Goal: Information Seeking & Learning: Learn about a topic

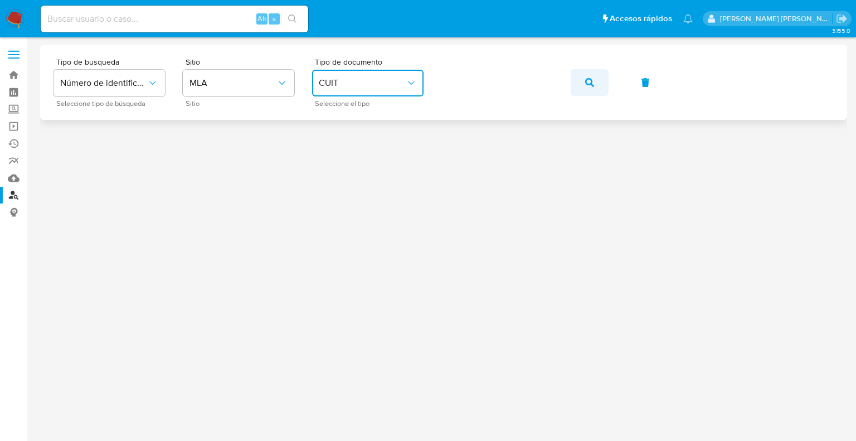
click at [589, 84] on icon "button" at bounding box center [589, 82] width 9 height 9
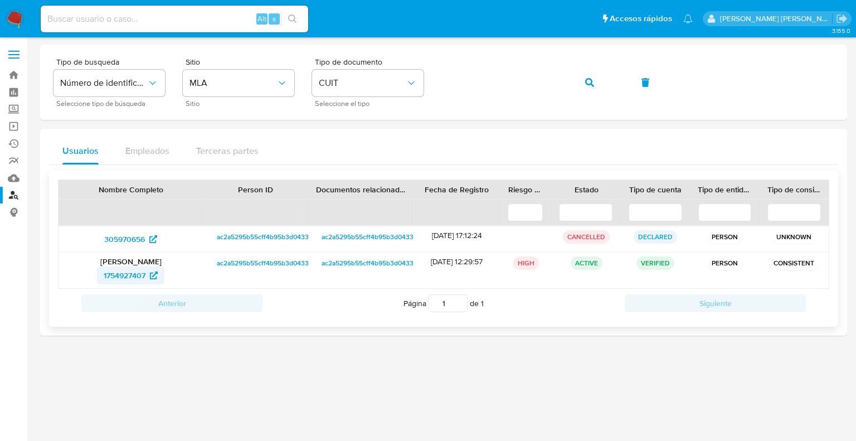
click at [133, 275] on span "1754927407" at bounding box center [125, 275] width 42 height 18
click at [141, 227] on div "305970656" at bounding box center [130, 239] width 145 height 26
click at [137, 238] on span "305970656" at bounding box center [124, 239] width 41 height 18
click at [13, 175] on link "Mulan" at bounding box center [66, 177] width 133 height 17
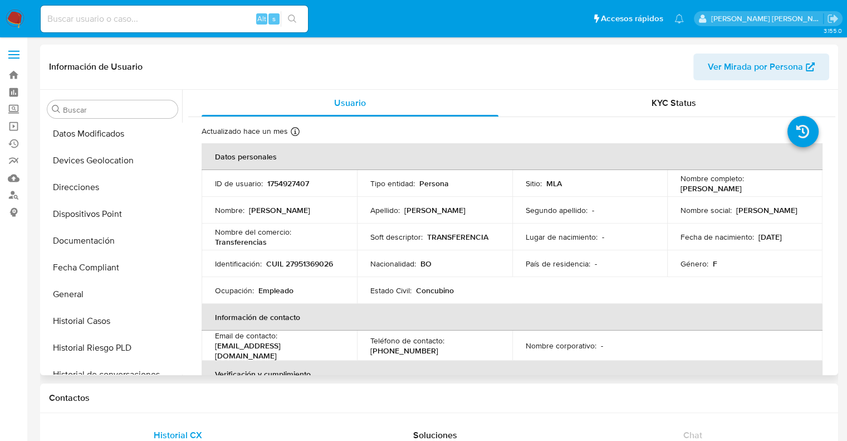
scroll to position [66, 0]
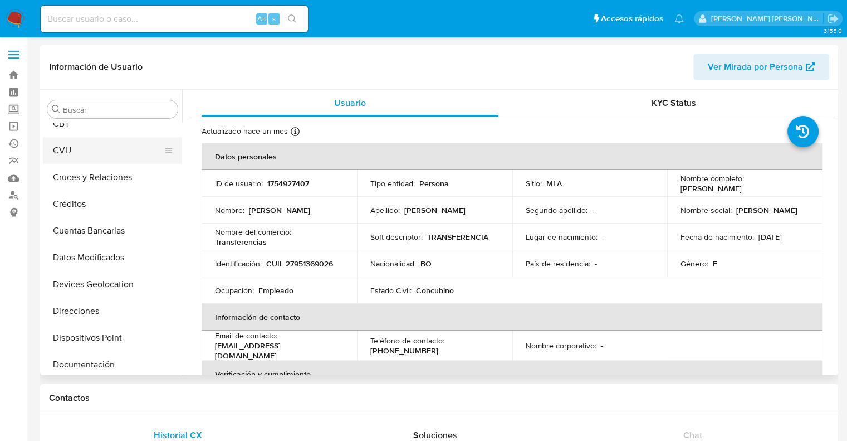
select select "10"
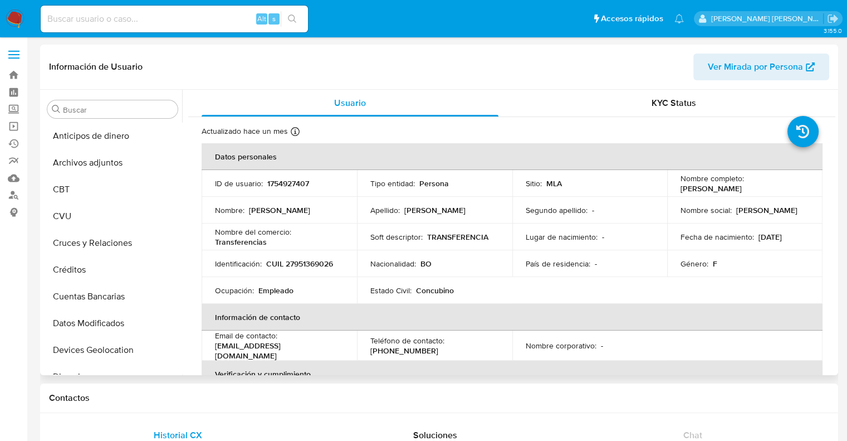
drag, startPoint x: 754, startPoint y: 240, endPoint x: 798, endPoint y: 238, distance: 44.0
click at [798, 238] on div "Fecha de nacimiento : 08/04/1990" at bounding box center [745, 237] width 129 height 10
copy p "[DATE]"
click at [82, 192] on button "CBT" at bounding box center [108, 189] width 130 height 27
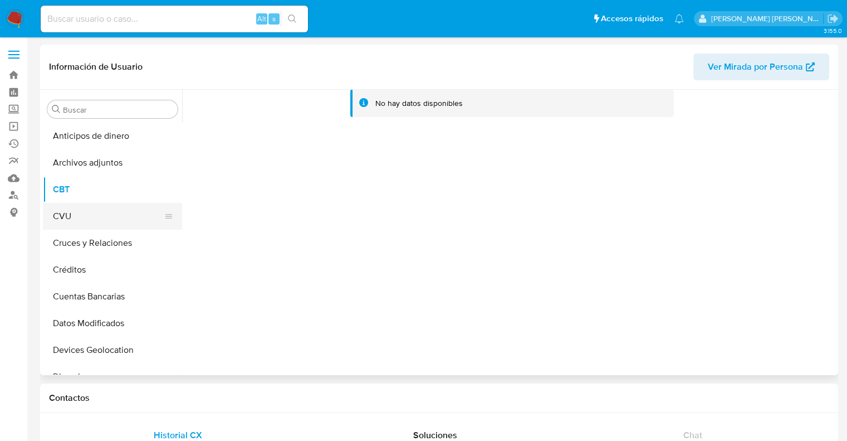
click at [71, 216] on button "CVU" at bounding box center [108, 216] width 130 height 27
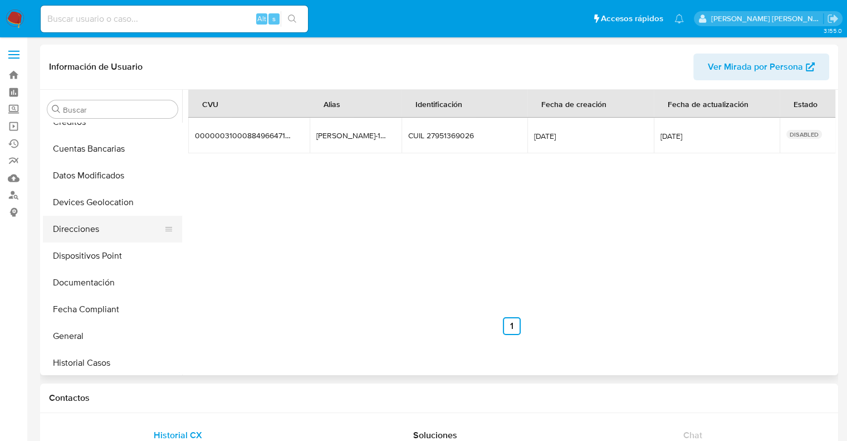
scroll to position [167, 0]
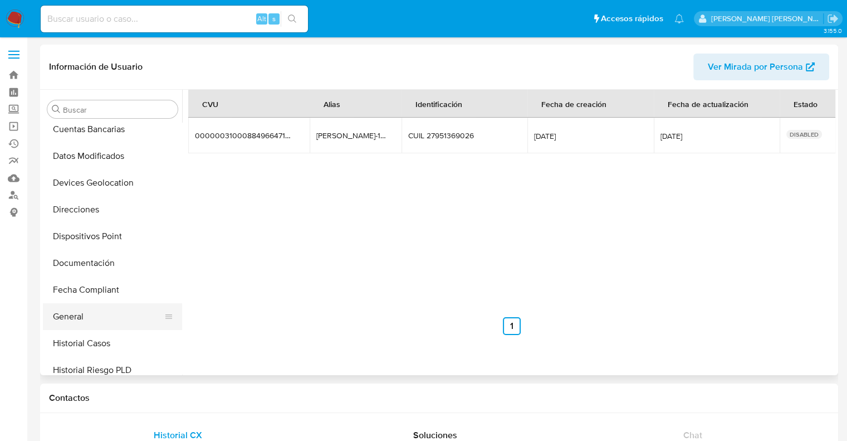
click at [77, 317] on button "General" at bounding box center [108, 316] width 130 height 27
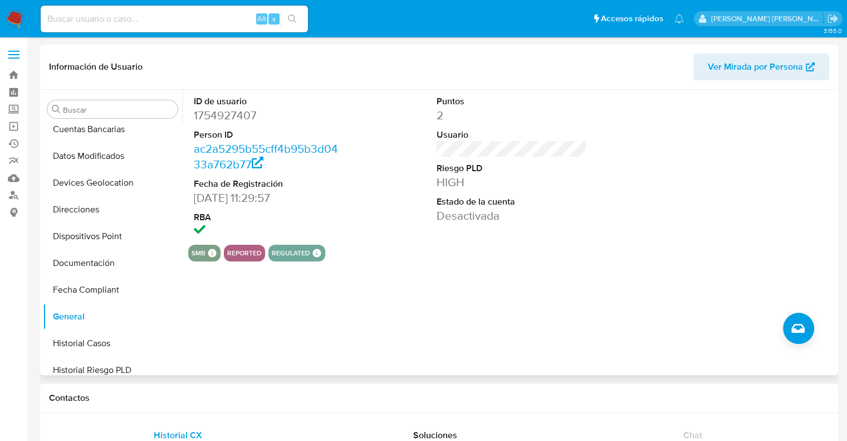
click at [411, 282] on div "ID de usuario 1754927407 Person ID ac2a5295b55cff4b95b3d0433a762b77 Fecha de Re…" at bounding box center [508, 232] width 653 height 285
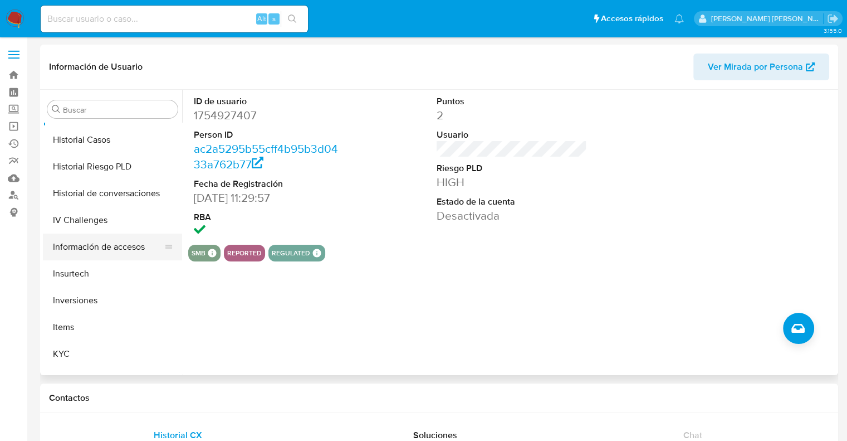
scroll to position [390, 0]
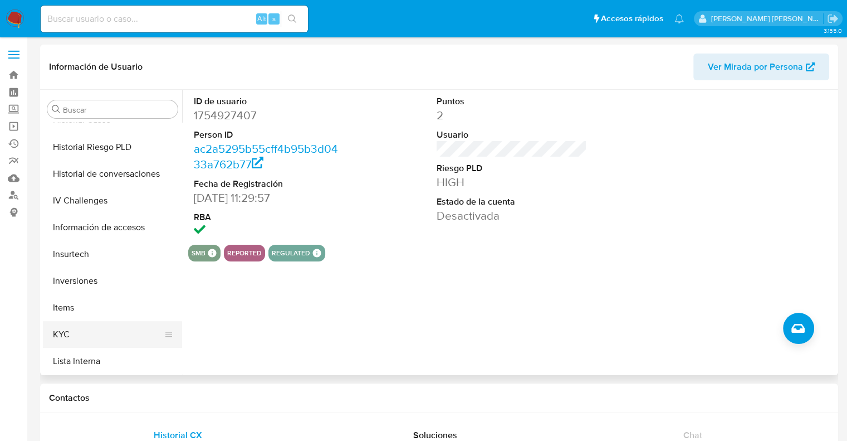
click at [63, 344] on button "KYC" at bounding box center [108, 334] width 130 height 27
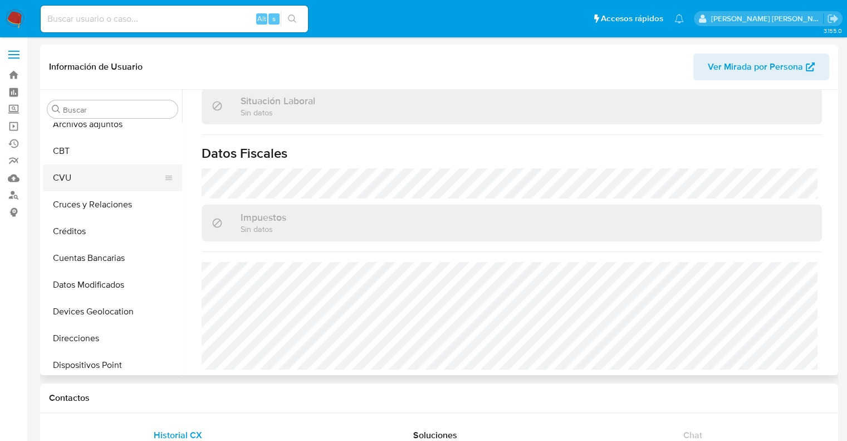
scroll to position [0, 0]
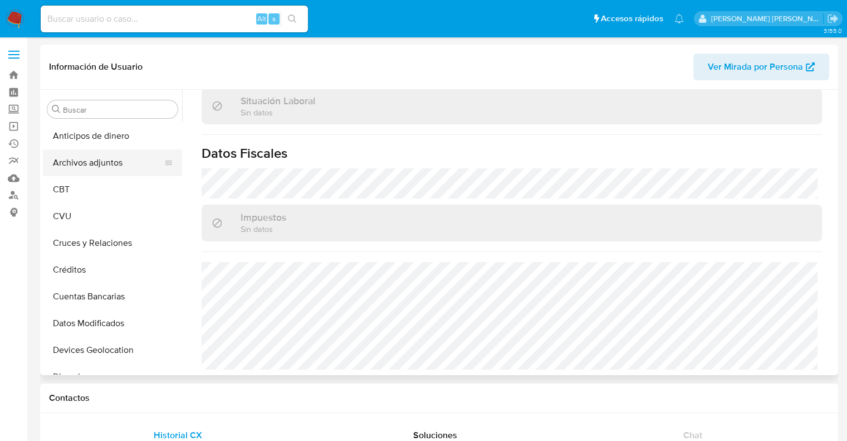
click at [91, 164] on button "Archivos adjuntos" at bounding box center [108, 162] width 130 height 27
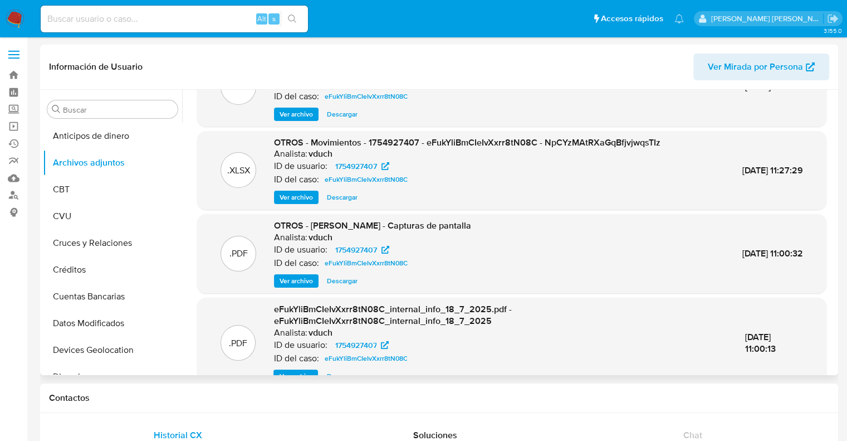
scroll to position [106, 0]
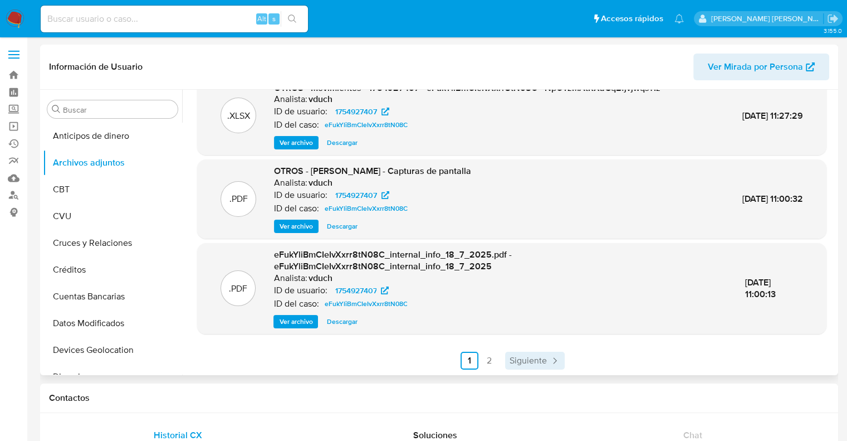
click at [520, 362] on span "Siguiente" at bounding box center [528, 360] width 37 height 9
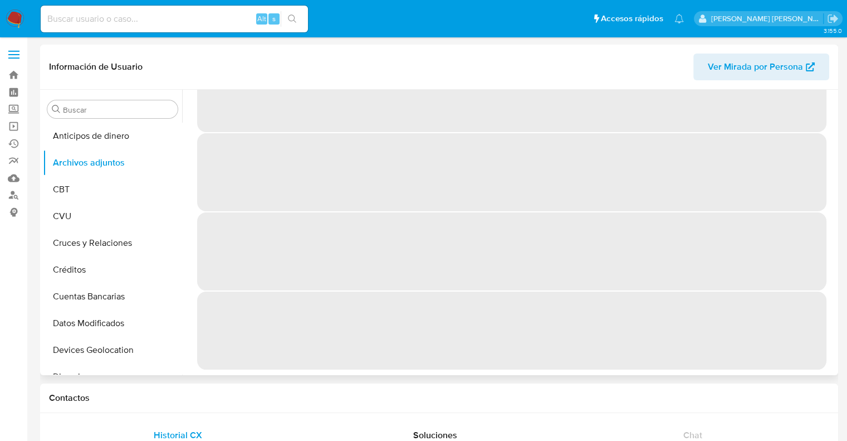
scroll to position [0, 0]
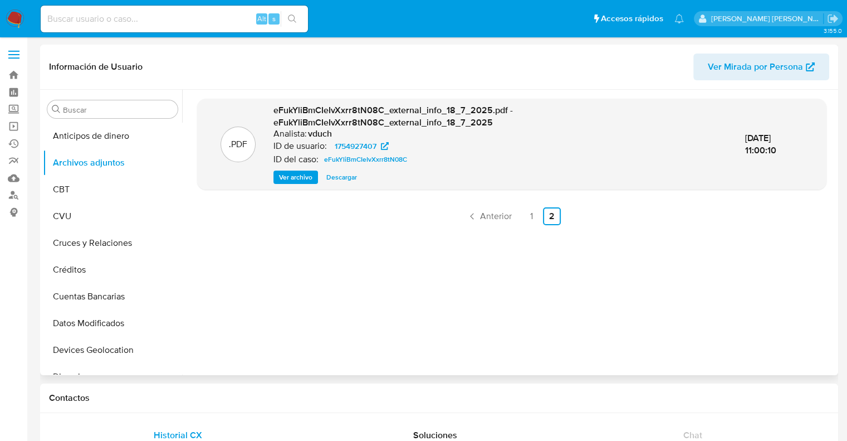
click at [291, 178] on span "Ver archivo" at bounding box center [295, 177] width 33 height 11
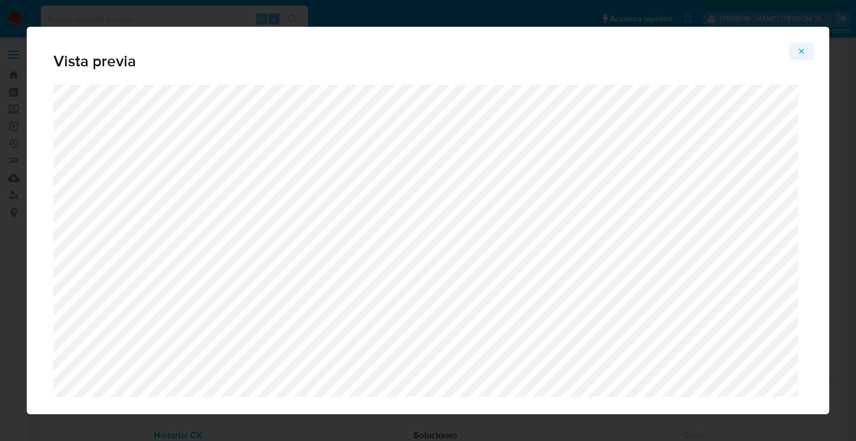
click at [798, 52] on icon "Attachment preview" at bounding box center [801, 51] width 9 height 9
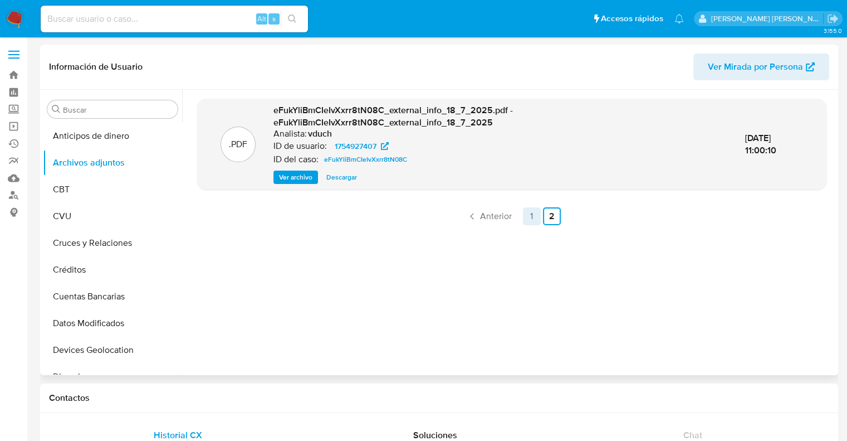
click at [528, 218] on link "1" at bounding box center [532, 216] width 18 height 18
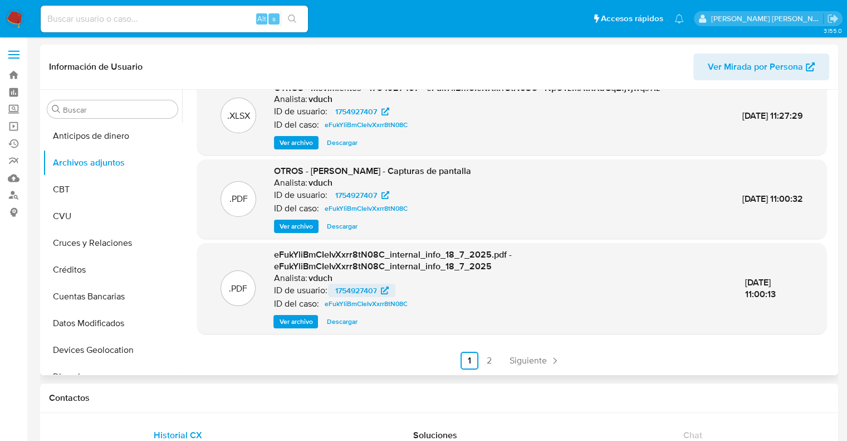
scroll to position [50, 0]
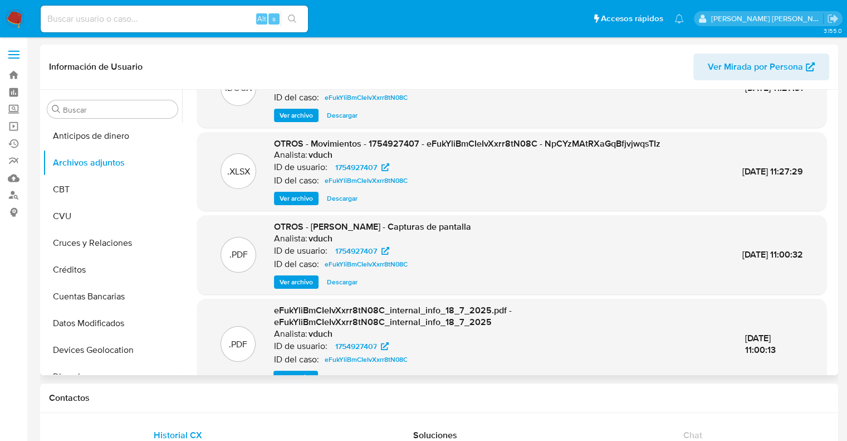
click at [298, 284] on span "Ver archivo" at bounding box center [296, 281] width 33 height 11
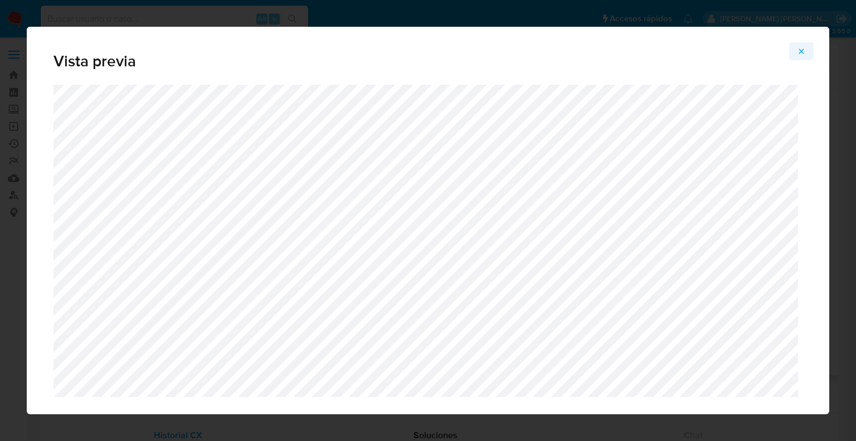
click at [801, 53] on icon "Attachment preview" at bounding box center [801, 51] width 9 height 9
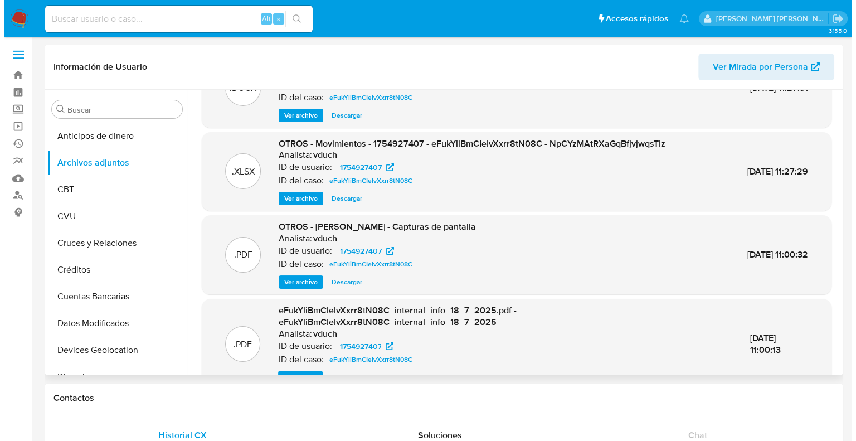
scroll to position [0, 0]
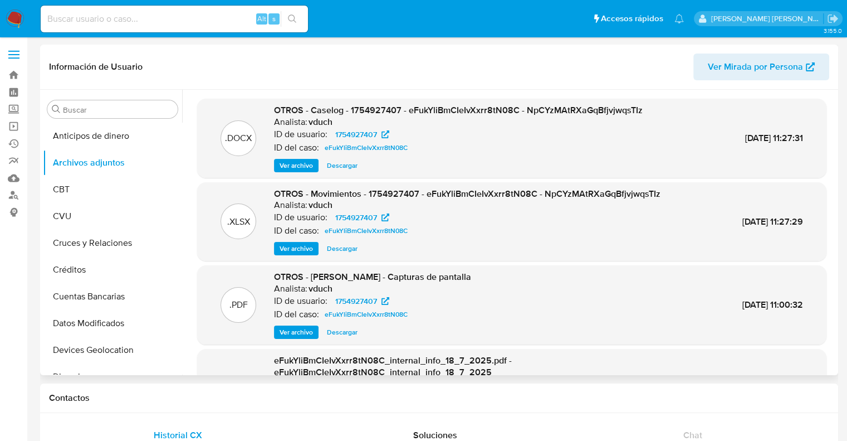
click at [304, 247] on span "Ver archivo" at bounding box center [296, 248] width 33 height 11
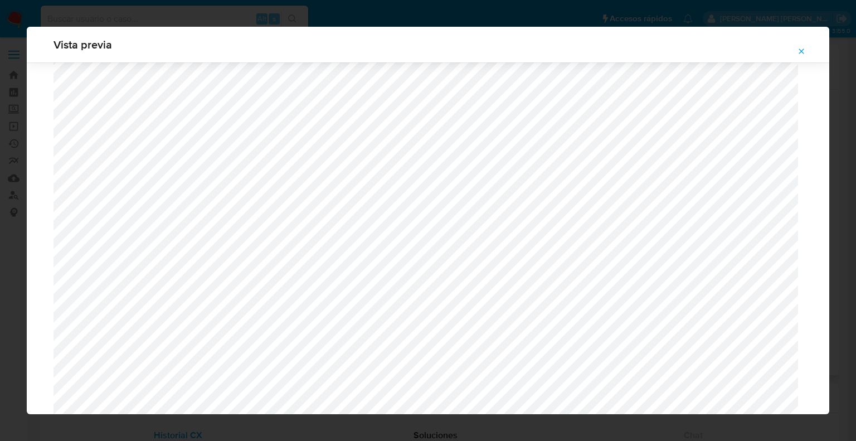
scroll to position [1983, 0]
click at [800, 46] on span "Attachment preview" at bounding box center [801, 51] width 9 height 16
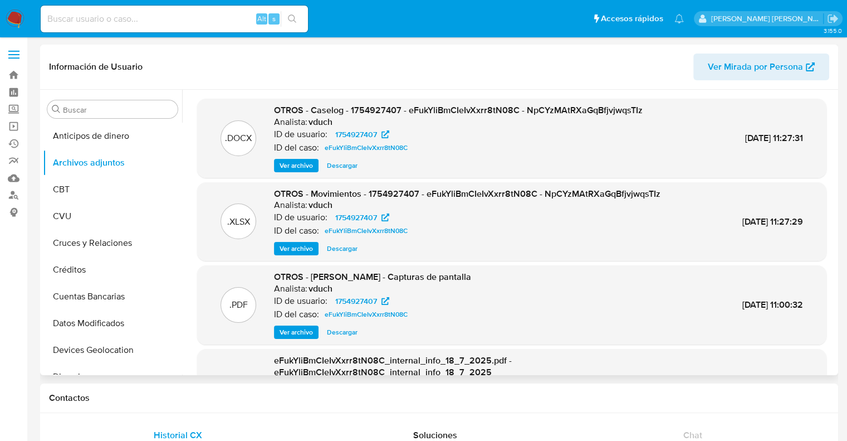
click at [302, 164] on span "Ver archivo" at bounding box center [296, 165] width 33 height 11
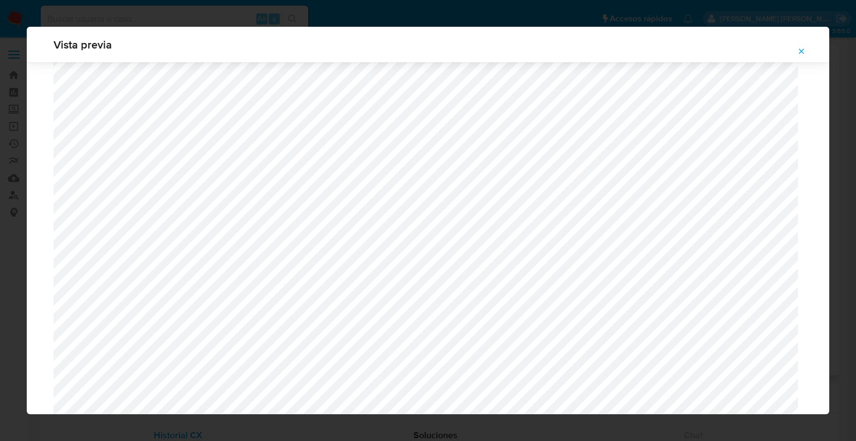
scroll to position [1587, 0]
click at [801, 53] on icon "Attachment preview" at bounding box center [801, 51] width 9 height 9
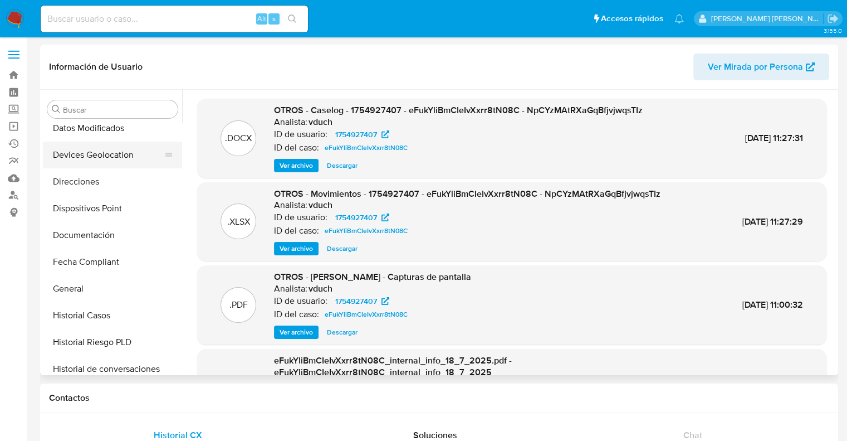
scroll to position [223, 0]
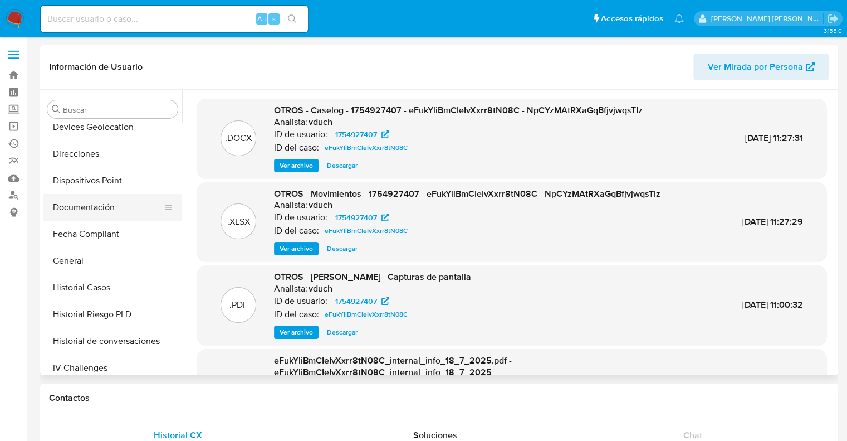
click at [97, 208] on button "Documentación" at bounding box center [108, 207] width 130 height 27
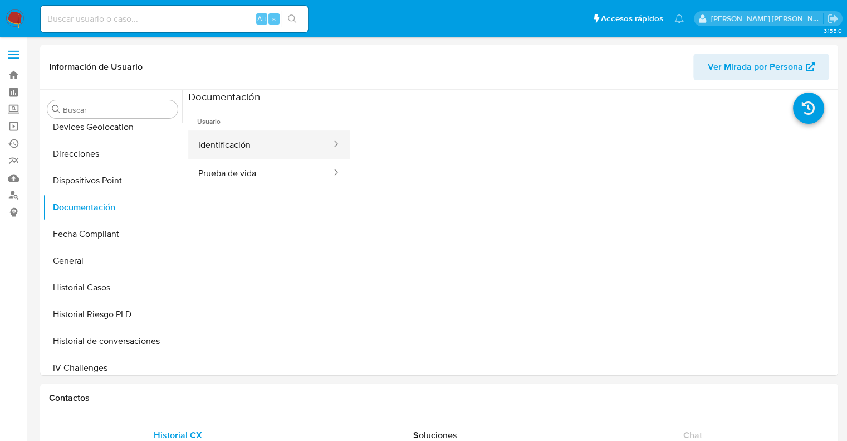
click at [221, 144] on button "Identificación" at bounding box center [260, 144] width 144 height 28
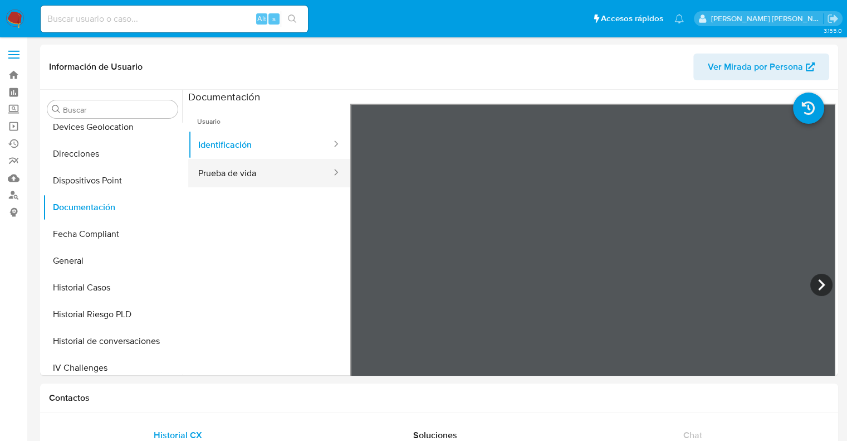
click at [222, 175] on button "Prueba de vida" at bounding box center [260, 173] width 144 height 28
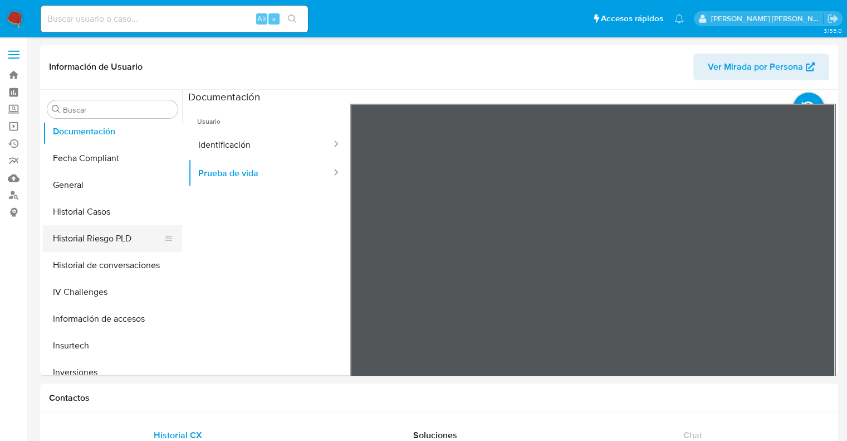
scroll to position [334, 0]
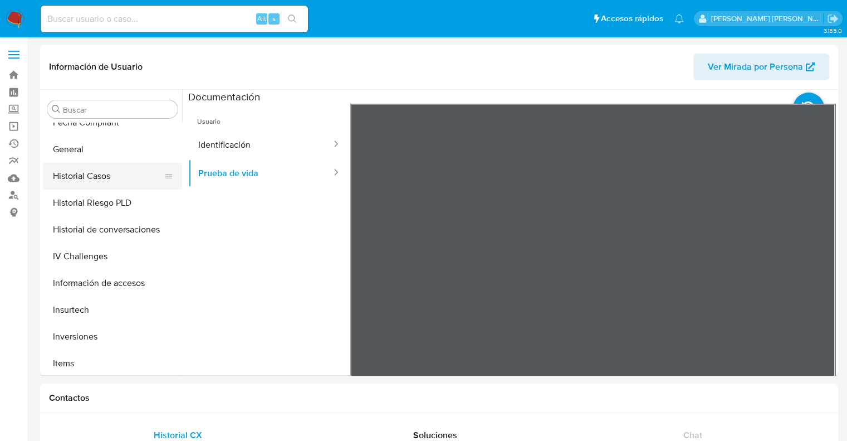
click at [99, 179] on button "Historial Casos" at bounding box center [108, 176] width 130 height 27
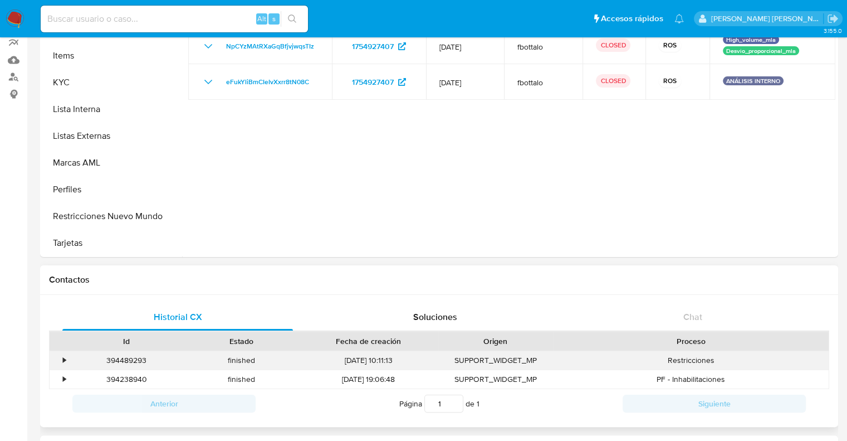
scroll to position [111, 0]
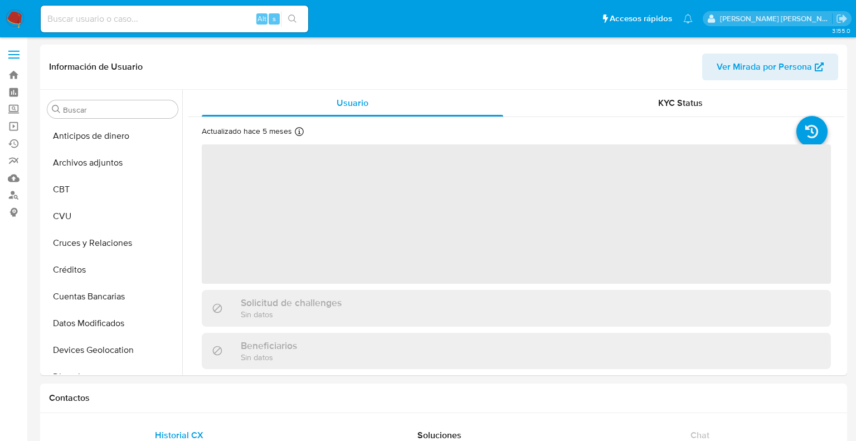
select select "10"
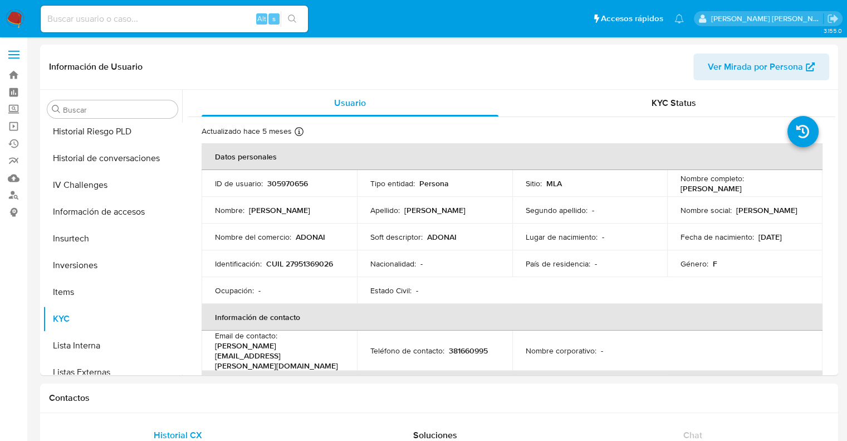
scroll to position [524, 0]
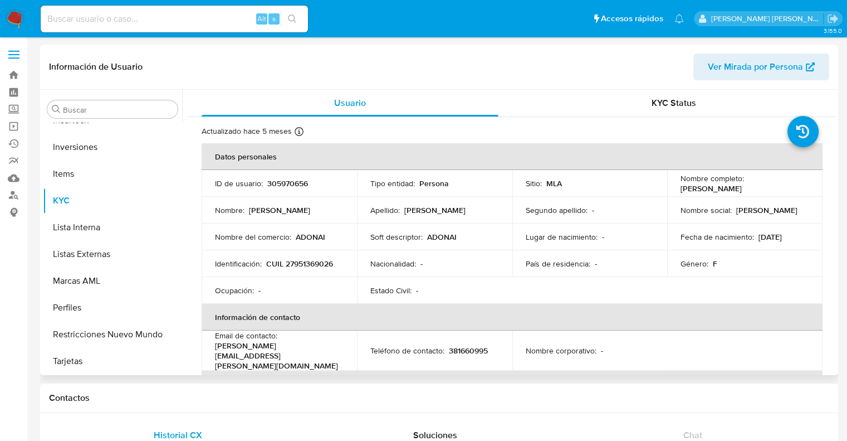
click at [736, 62] on span "Ver Mirada por Persona" at bounding box center [755, 66] width 95 height 27
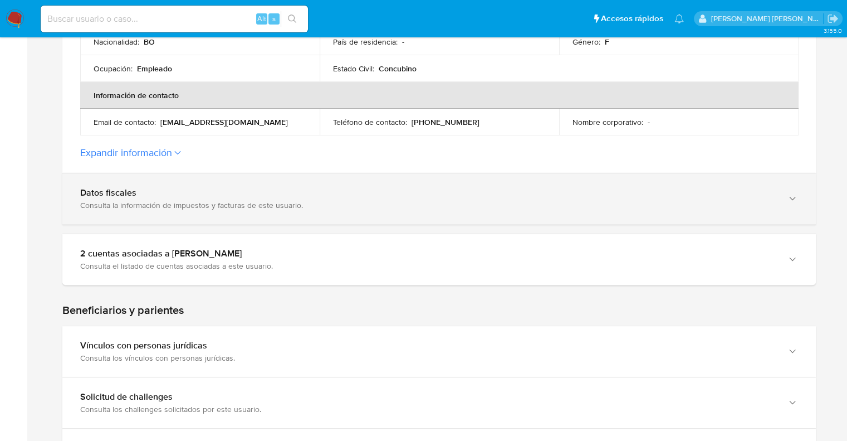
scroll to position [390, 0]
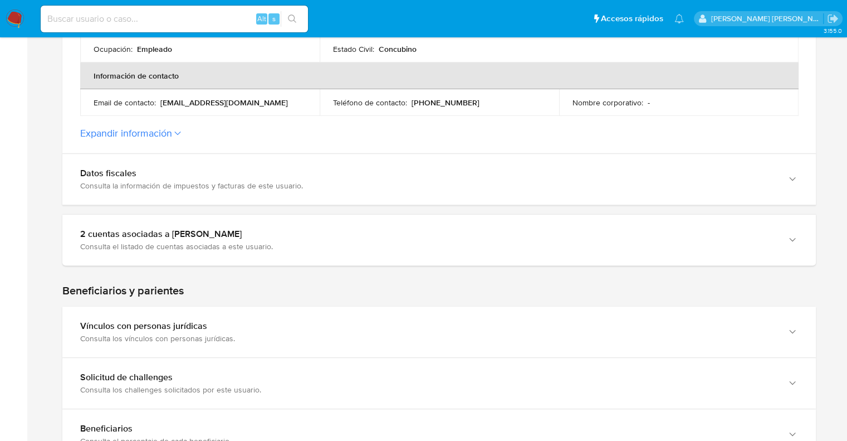
click at [167, 135] on button "Expandir información" at bounding box center [126, 133] width 92 height 12
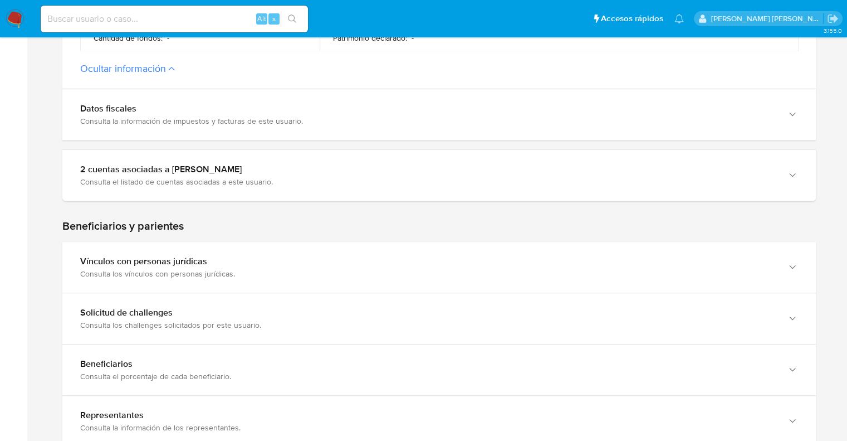
scroll to position [780, 0]
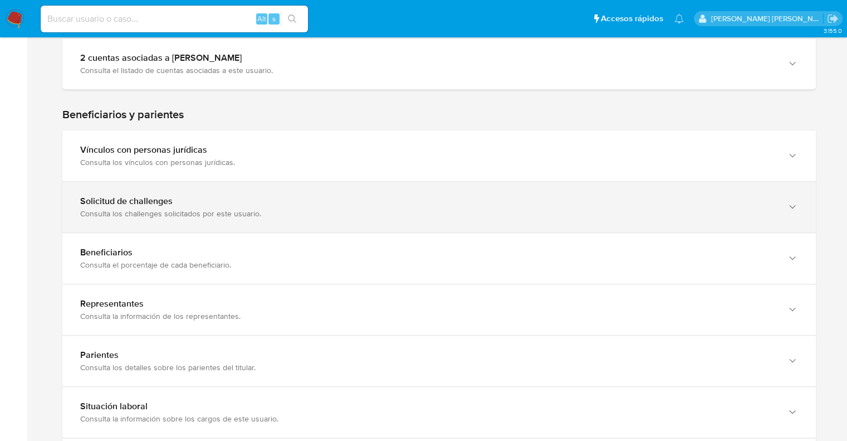
click at [152, 218] on div "Solicitud de challenges Consulta los challenges solicitados por este usuario." at bounding box center [439, 207] width 754 height 51
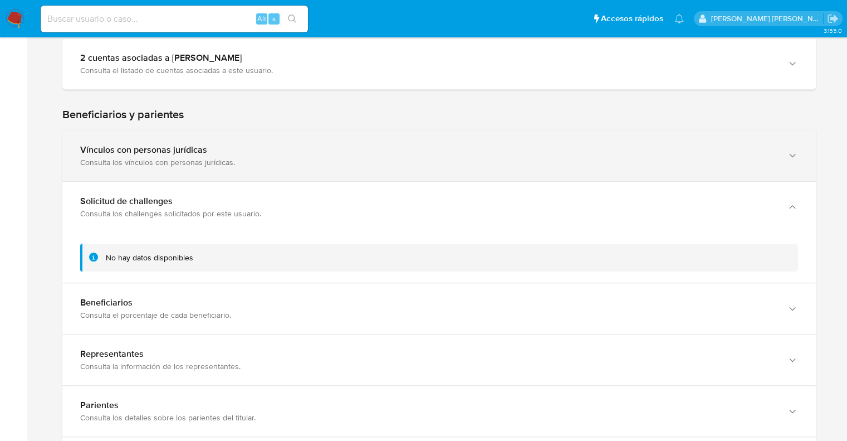
click at [173, 154] on div "Vínculos con personas jurídicas" at bounding box center [428, 149] width 696 height 11
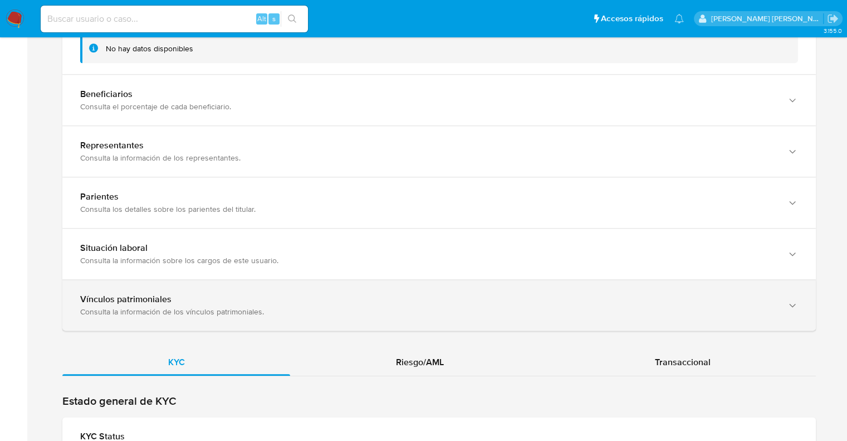
scroll to position [1058, 0]
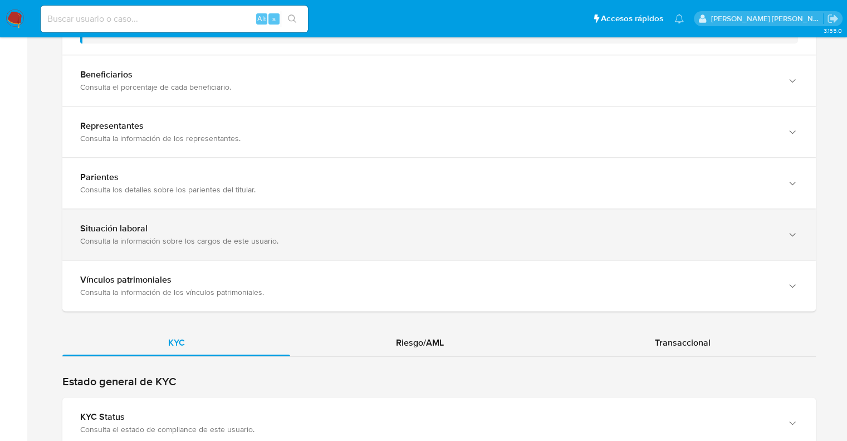
click at [172, 228] on div "Situación laboral" at bounding box center [428, 228] width 696 height 11
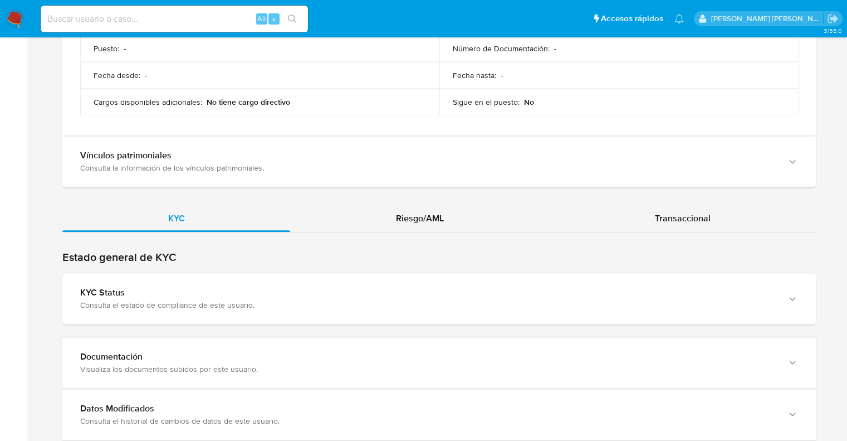
scroll to position [1393, 0]
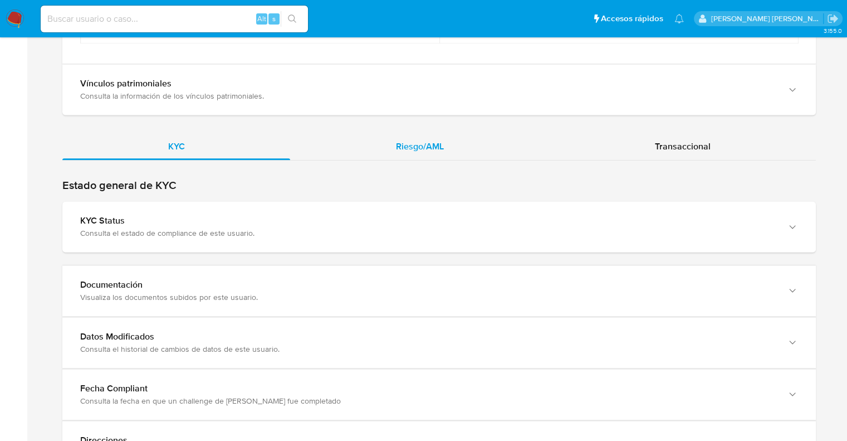
click at [428, 157] on div "Riesgo/AML" at bounding box center [419, 146] width 259 height 27
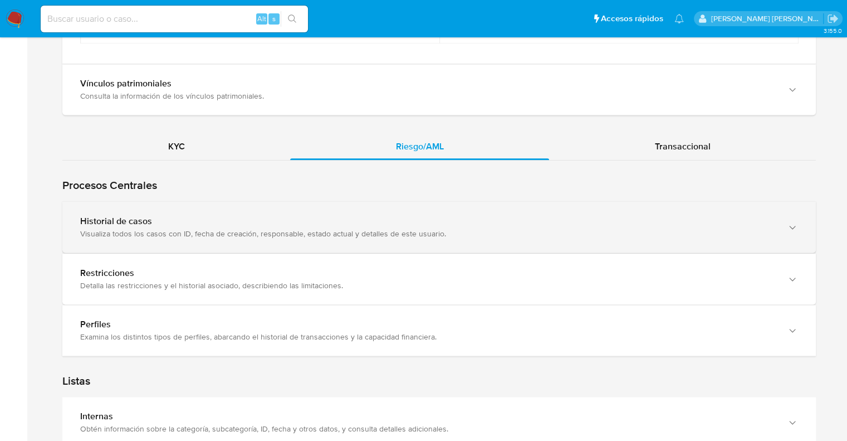
click at [158, 228] on div "Visualiza todos los casos con ID, fecha de creación, responsable, estado actual…" at bounding box center [428, 233] width 696 height 10
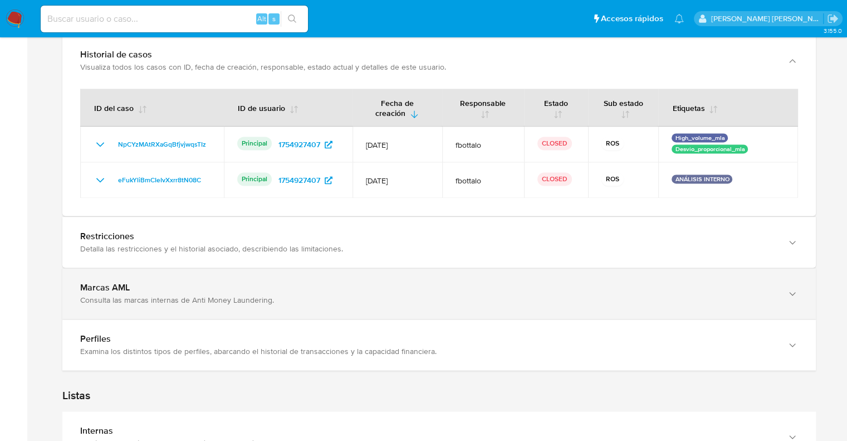
scroll to position [1560, 0]
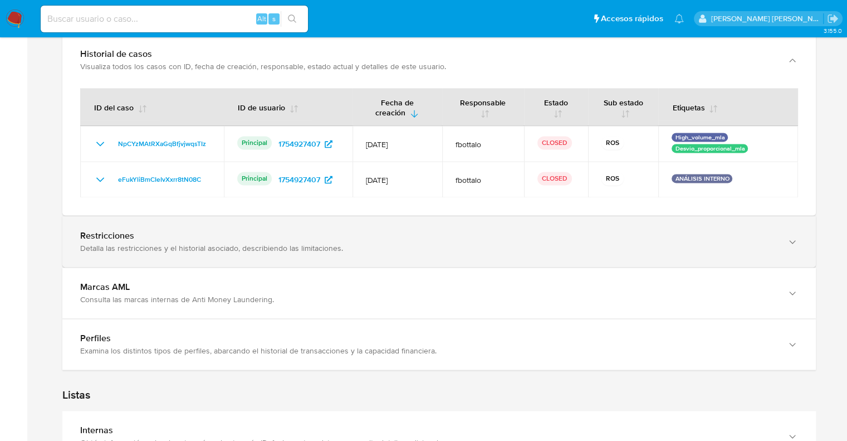
click at [153, 243] on div "Detalla las restricciones y el historial asociado, describiendo las limitacione…" at bounding box center [428, 248] width 696 height 10
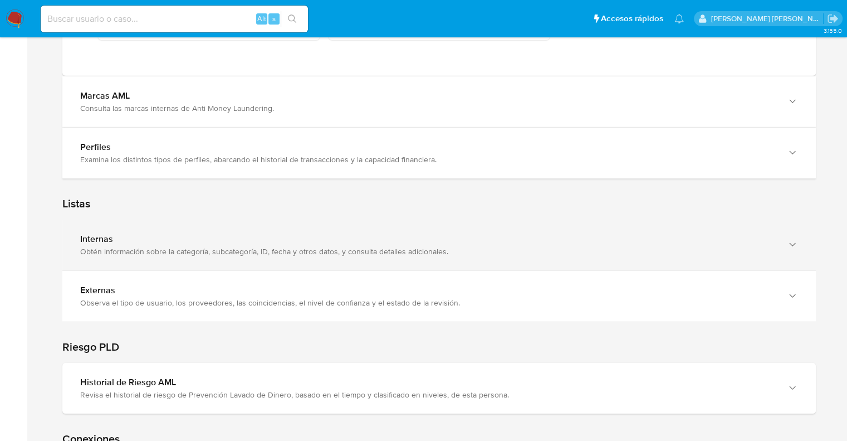
scroll to position [3231, 0]
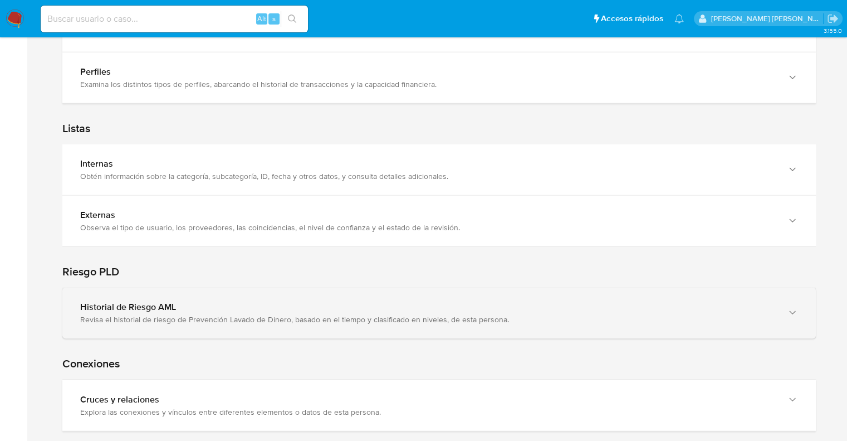
click at [174, 314] on div "Revisa el historial de riesgo de Prevención Lavado de Dinero, basado en el tiem…" at bounding box center [428, 319] width 696 height 10
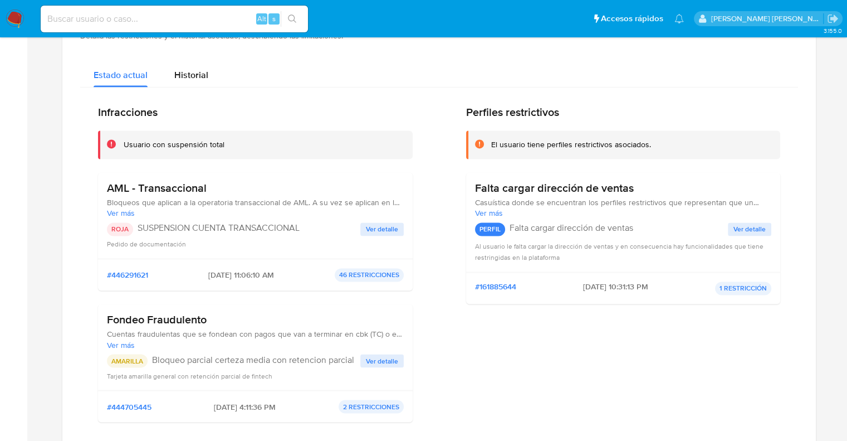
scroll to position [1727, 0]
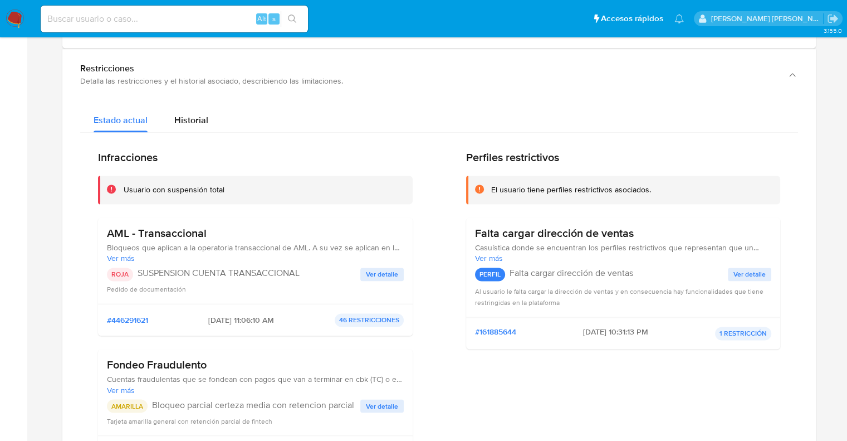
drag, startPoint x: 109, startPoint y: 233, endPoint x: 207, endPoint y: 237, distance: 98.7
click at [207, 237] on h3 "AML - Transaccional" at bounding box center [255, 233] width 297 height 14
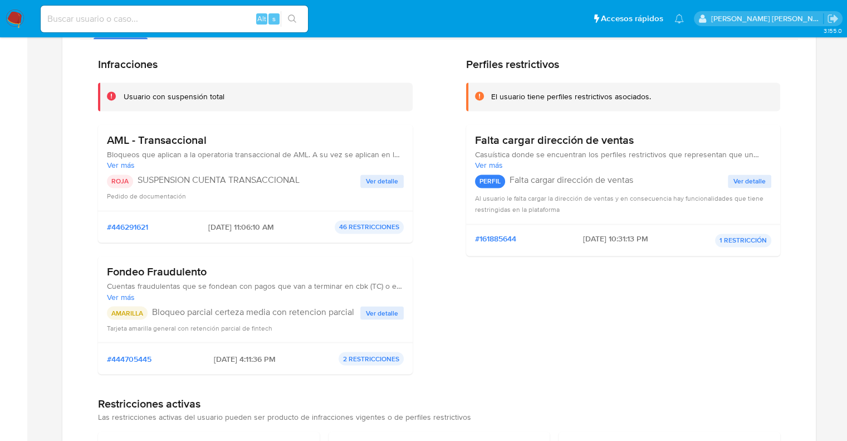
scroll to position [1838, 0]
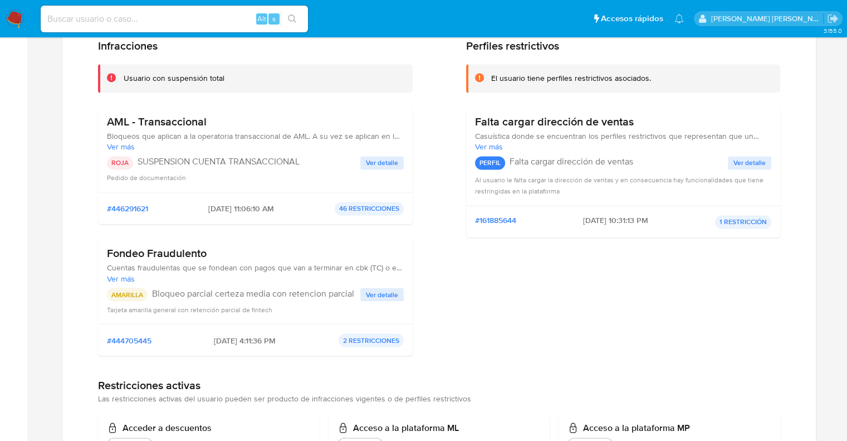
drag, startPoint x: 105, startPoint y: 250, endPoint x: 212, endPoint y: 251, distance: 107.0
click at [212, 251] on div "Fondeo Fraudulento Cuentas fraudulentas que se fondean con pagos que van a term…" at bounding box center [255, 280] width 315 height 86
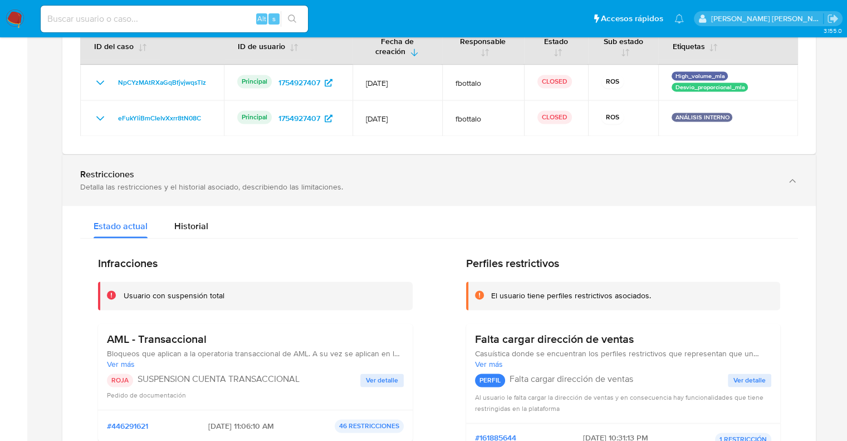
scroll to position [1616, 0]
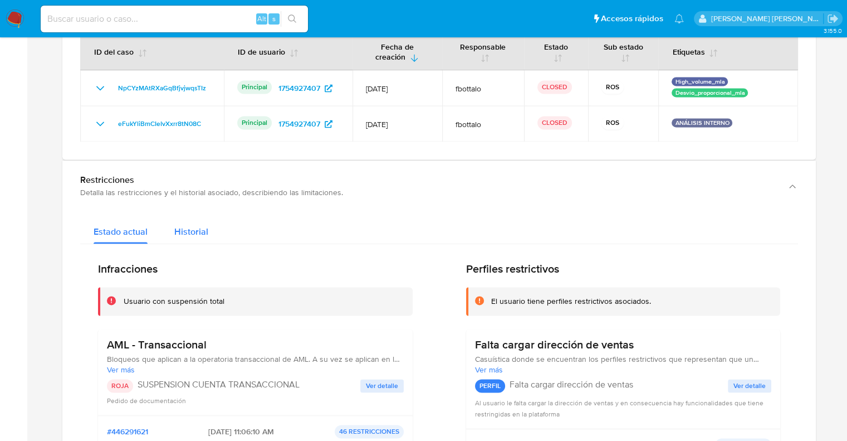
click at [176, 228] on span "Historial" at bounding box center [191, 231] width 34 height 13
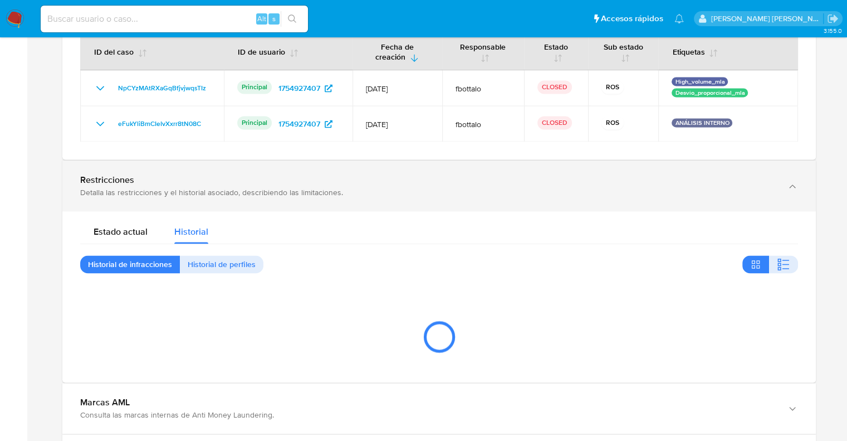
click at [129, 187] on div "Detalla las restricciones y el historial asociado, describiendo las limitacione…" at bounding box center [428, 192] width 696 height 10
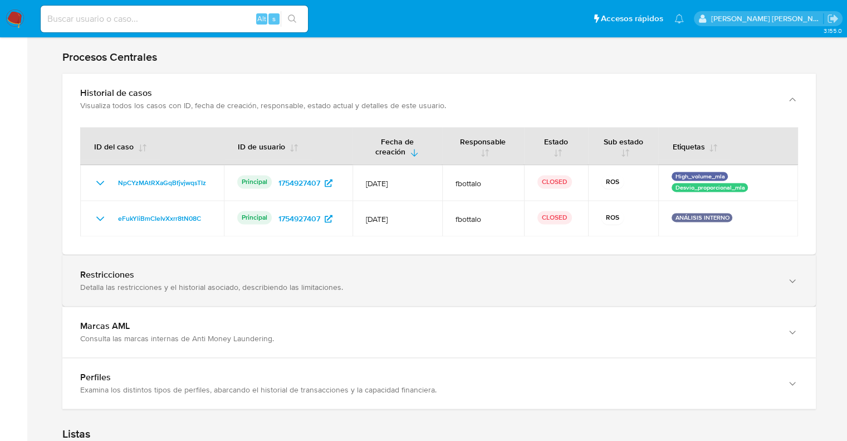
scroll to position [1504, 0]
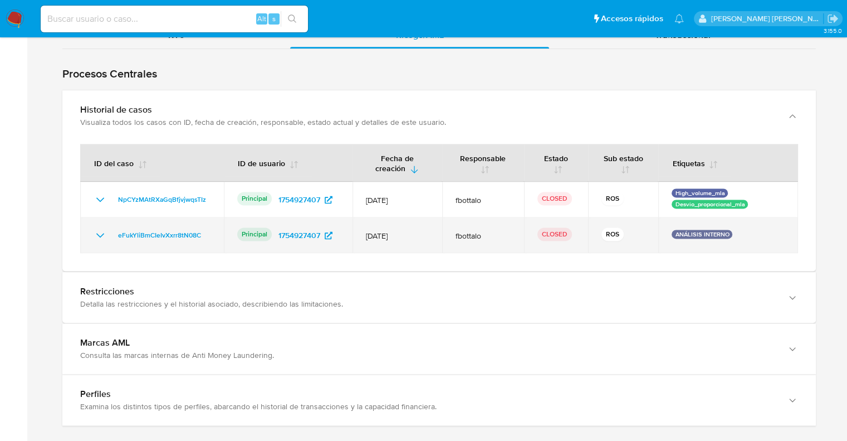
click at [97, 235] on icon "Mostrar/Ocultar" at bounding box center [100, 234] width 13 height 13
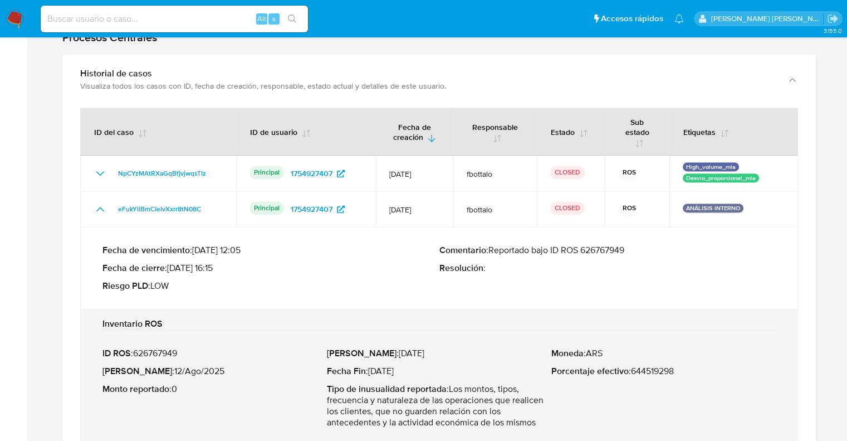
scroll to position [1560, 0]
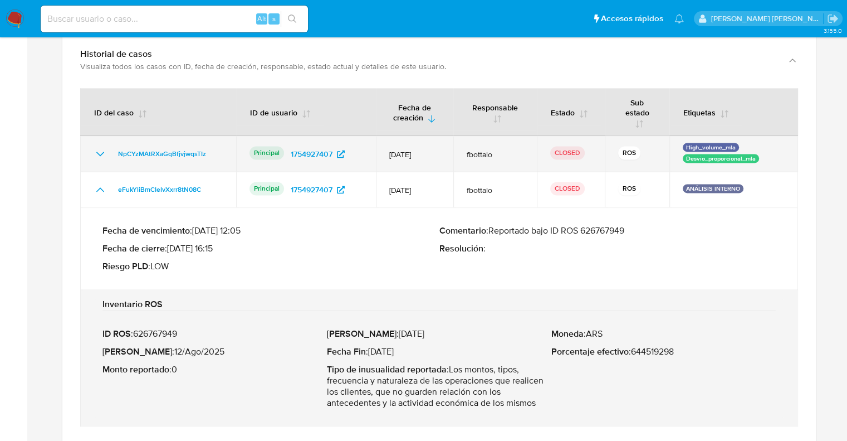
click at [100, 152] on icon "Mostrar/Ocultar" at bounding box center [100, 153] width 13 height 13
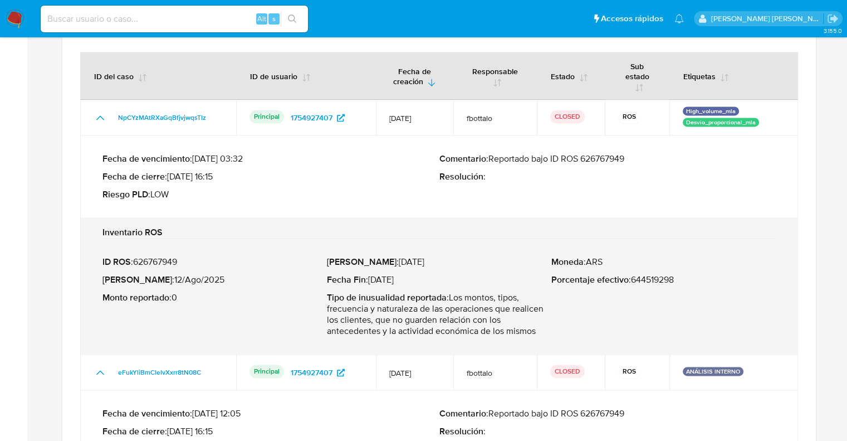
scroll to position [1616, 0]
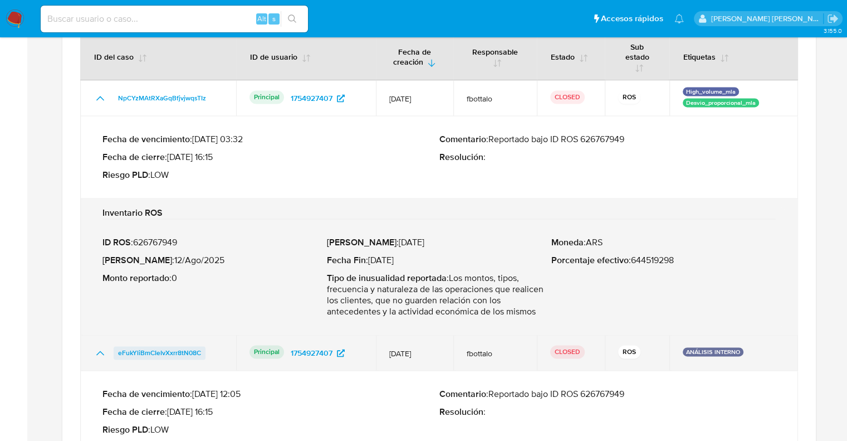
click at [170, 355] on span "eFukYliBmCIeIvXxrr8tN08C" at bounding box center [159, 352] width 83 height 13
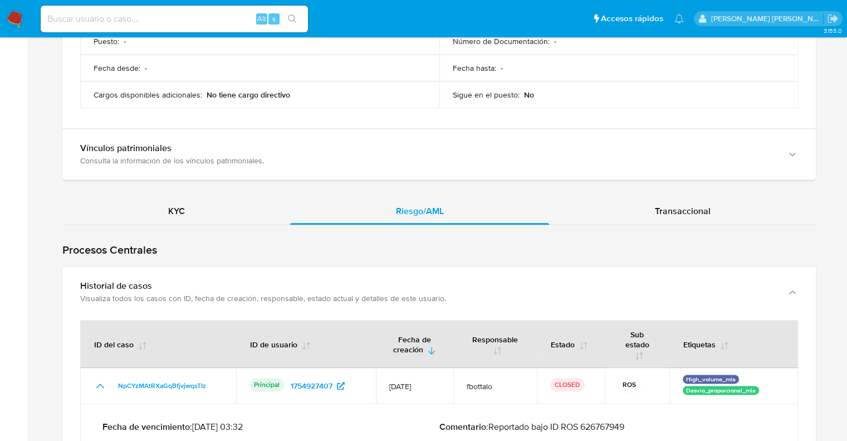
scroll to position [1393, 0]
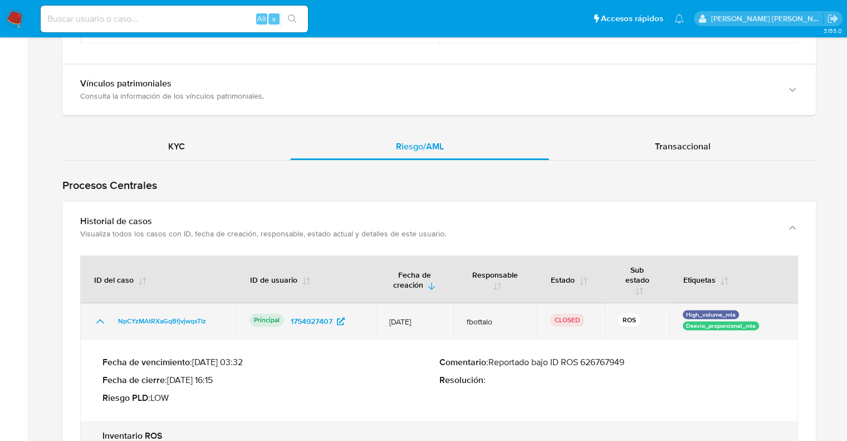
click at [100, 321] on icon "Mostrar/Ocultar" at bounding box center [100, 320] width 13 height 13
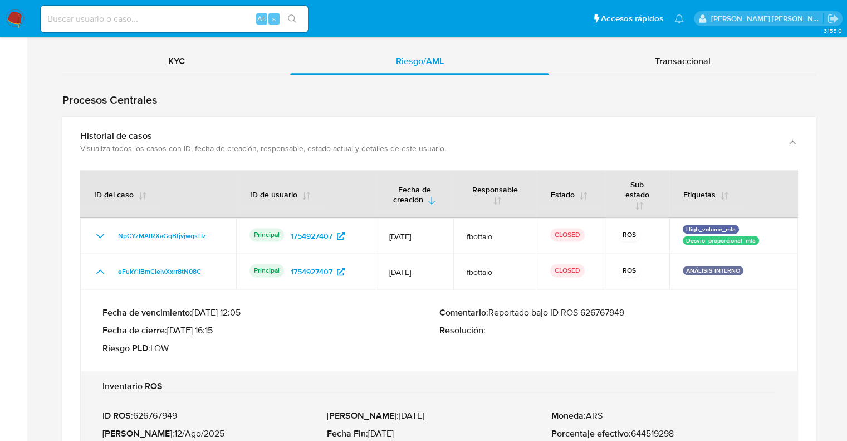
scroll to position [1504, 0]
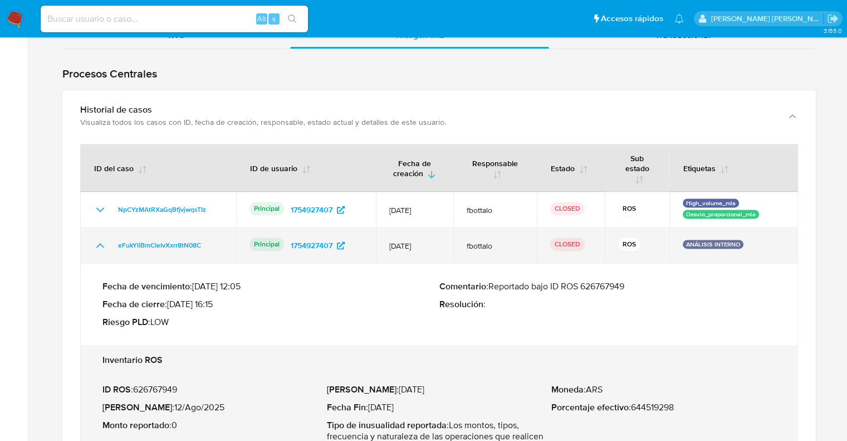
click at [103, 248] on icon "Mostrar/Ocultar" at bounding box center [100, 244] width 13 height 13
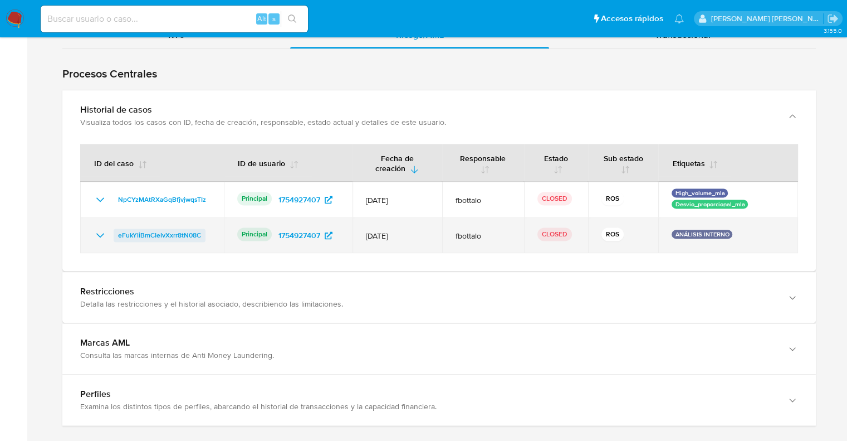
click at [164, 231] on span "eFukYliBmCIeIvXxrr8tN08C" at bounding box center [159, 234] width 83 height 13
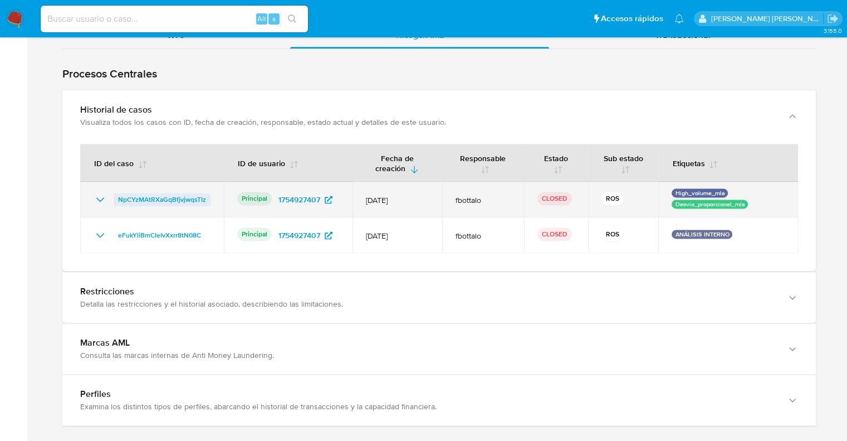
click at [159, 198] on span "NpCYzMAtRXaGqBfjvjwqsTIz" at bounding box center [162, 199] width 88 height 13
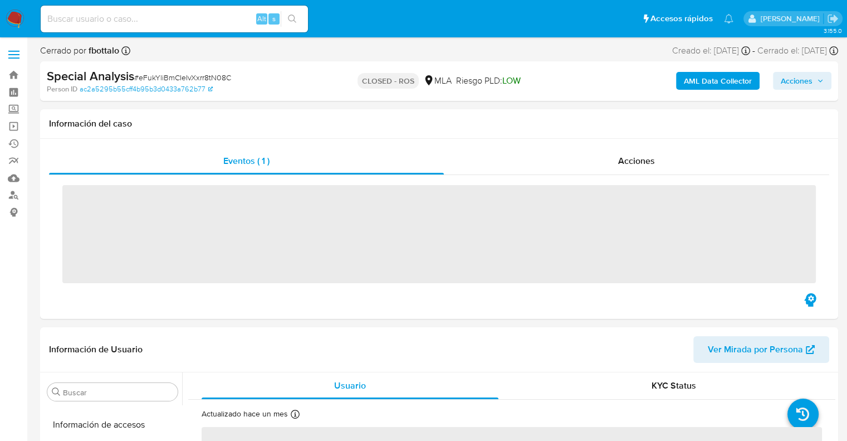
scroll to position [524, 0]
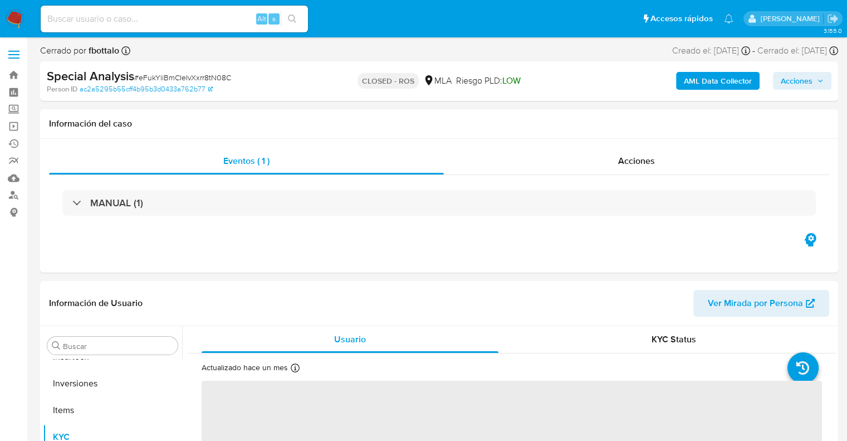
select select "10"
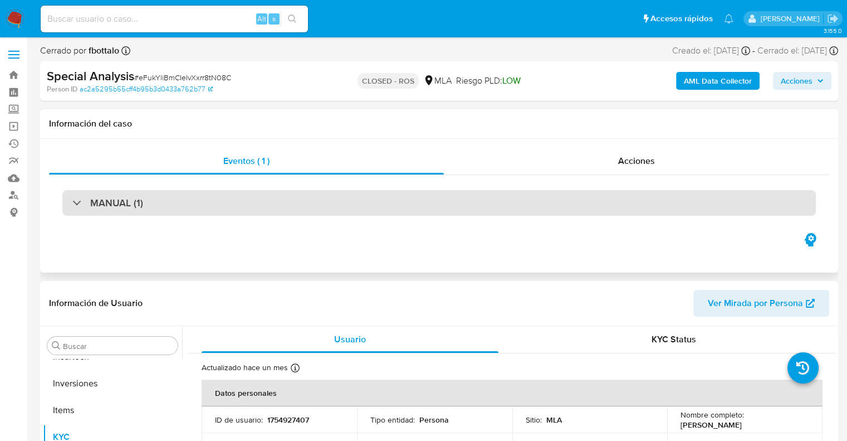
click at [236, 196] on div "MANUAL (1)" at bounding box center [439, 203] width 754 height 26
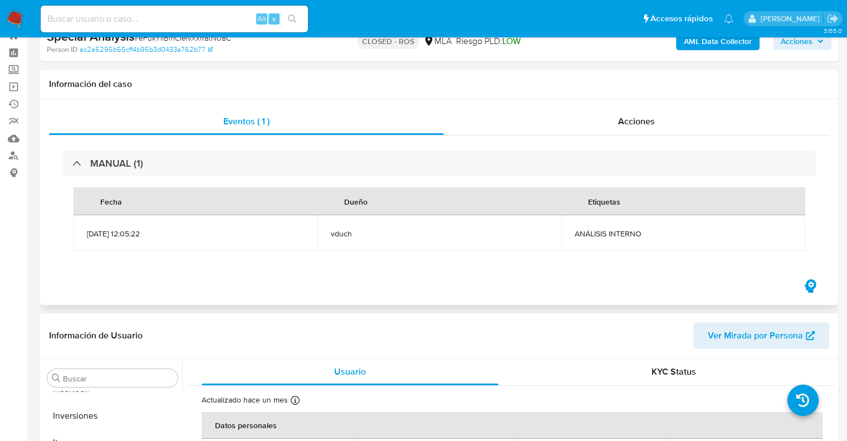
scroll to position [0, 0]
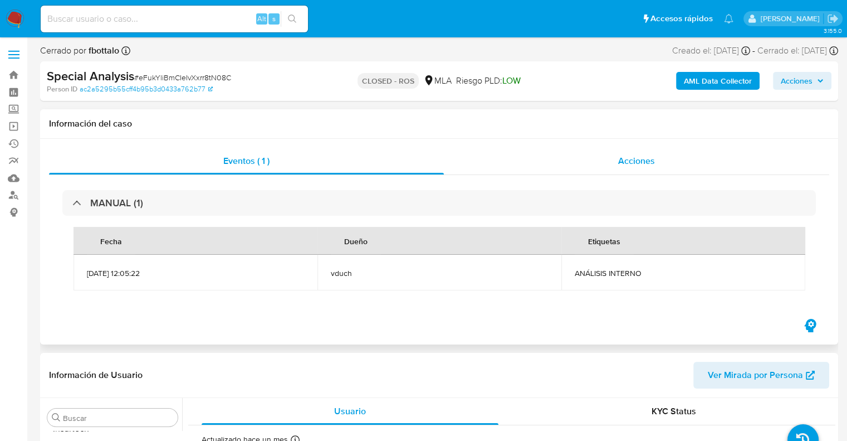
click at [640, 158] on span "Acciones" at bounding box center [636, 160] width 37 height 13
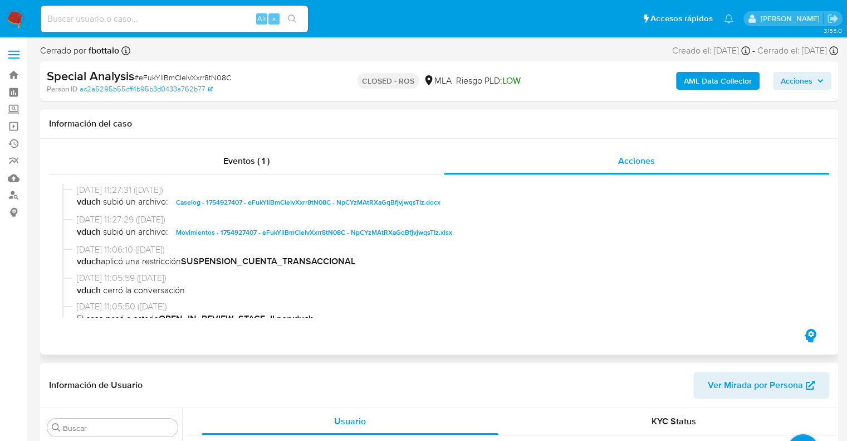
scroll to position [446, 0]
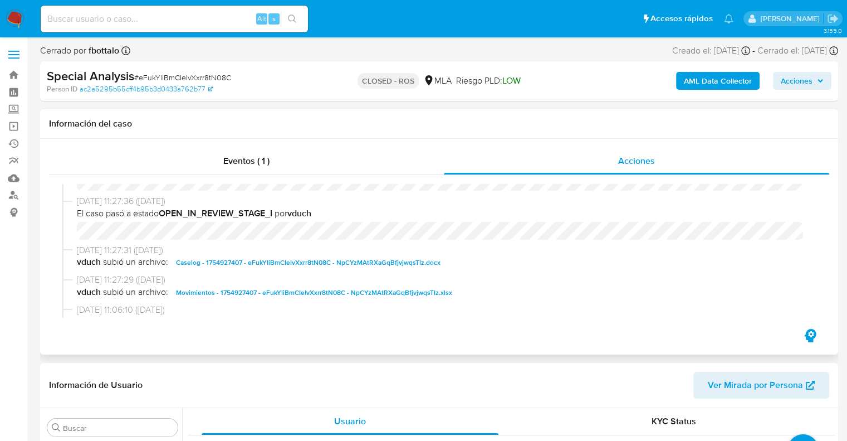
click at [257, 259] on span "Caselog - 1754927407 - eFukYliBmCIeIvXxrr8tN08C - NpCYzMAtRXaGqBfjvjwqsTIz.docx" at bounding box center [308, 262] width 265 height 13
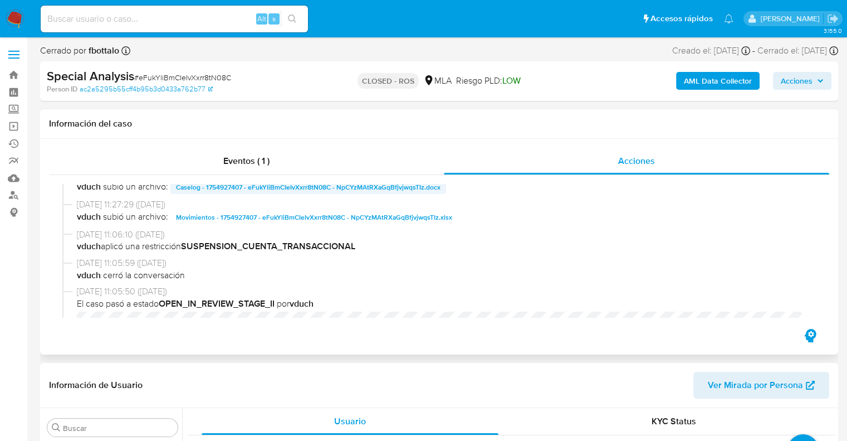
scroll to position [501, 0]
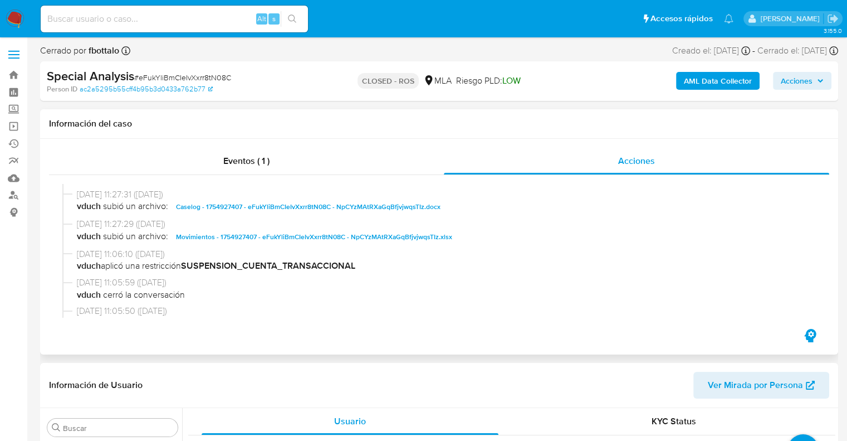
click at [318, 208] on span "Caselog - 1754927407 - eFukYliBmCIeIvXxrr8tN08C - NpCYzMAtRXaGqBfjvjwqsTIz.docx" at bounding box center [308, 206] width 265 height 13
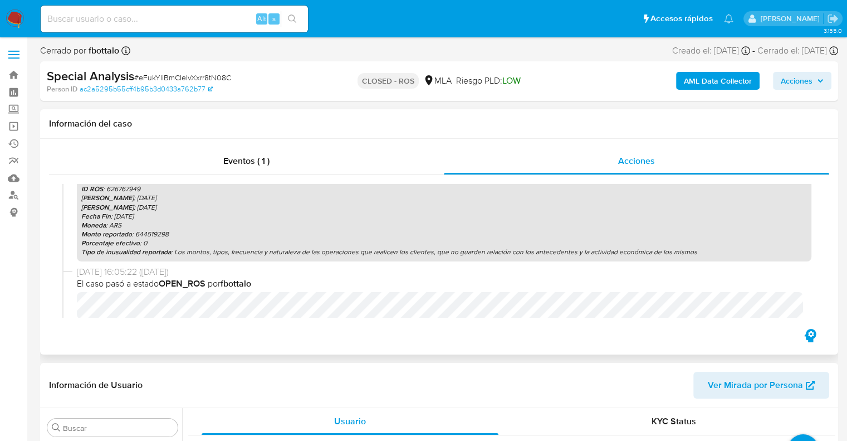
scroll to position [167, 0]
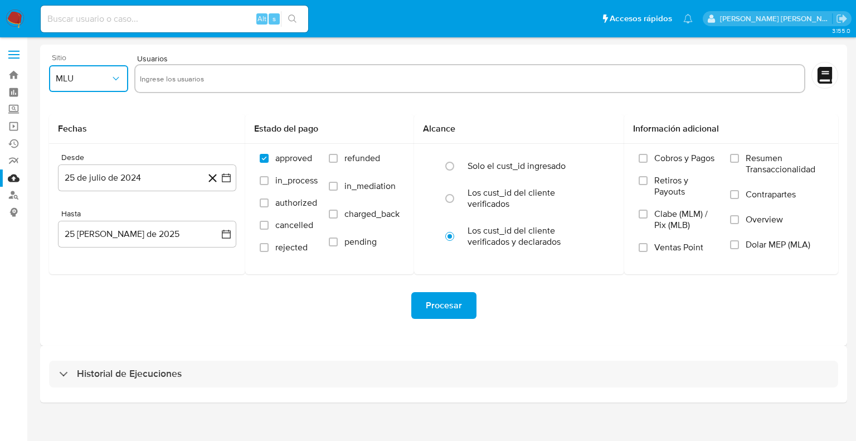
click at [98, 81] on span "MLU" at bounding box center [83, 78] width 55 height 11
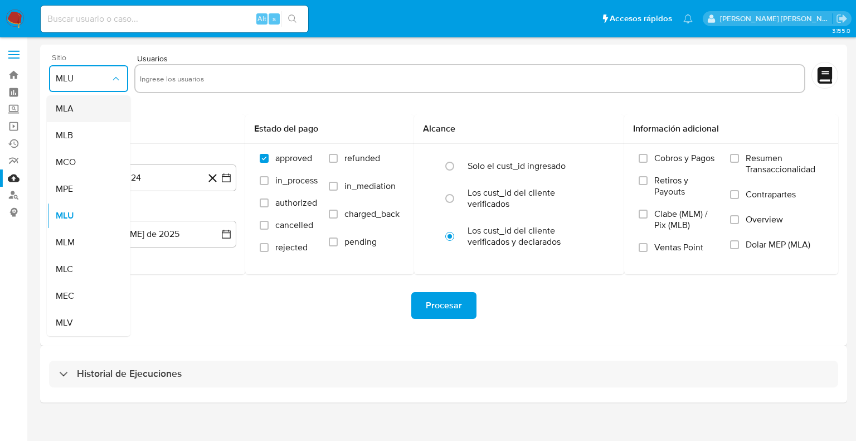
click at [87, 103] on div "MLA" at bounding box center [85, 108] width 59 height 27
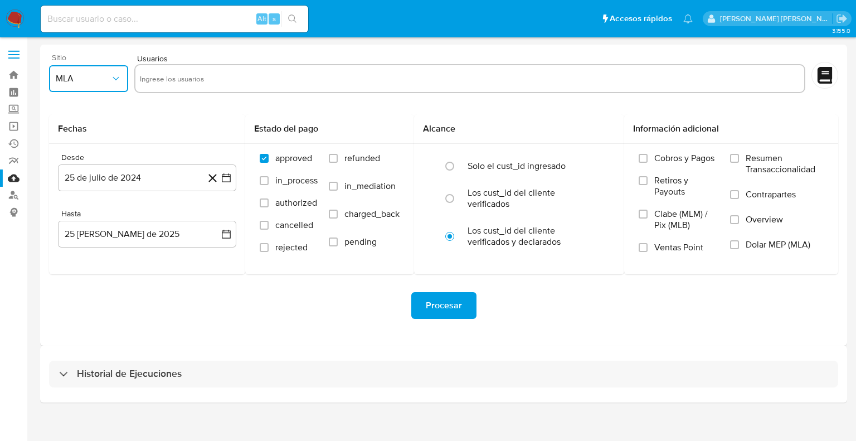
click at [174, 80] on input "text" at bounding box center [470, 79] width 660 height 18
type input "123741227"
click at [225, 178] on icon "button" at bounding box center [226, 177] width 11 height 11
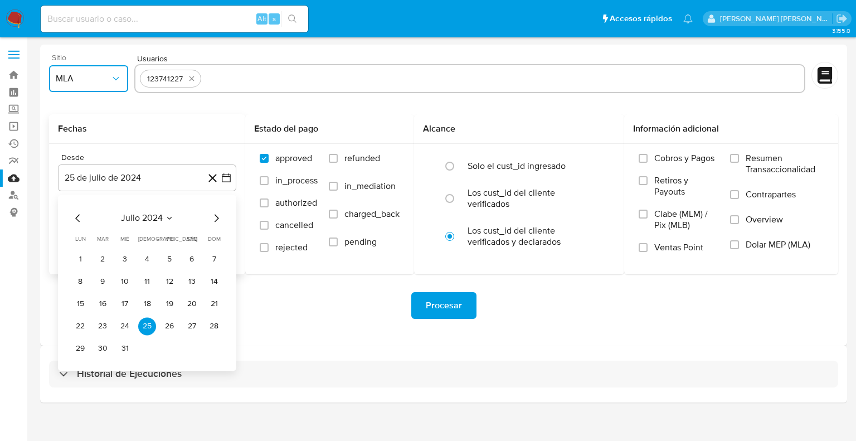
click at [74, 218] on icon "Mes anterior" at bounding box center [77, 217] width 13 height 13
click at [216, 217] on icon "Mes siguiente" at bounding box center [215, 217] width 13 height 13
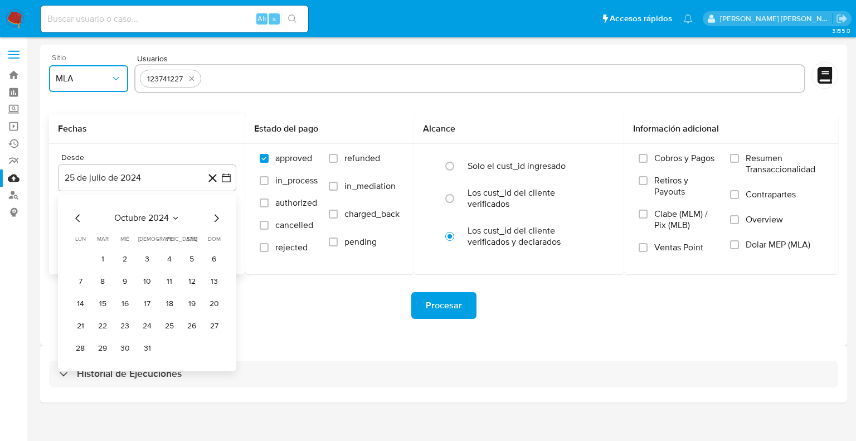
click at [216, 217] on icon "Mes siguiente" at bounding box center [215, 217] width 13 height 13
click at [126, 263] on button "1" at bounding box center [125, 259] width 18 height 18
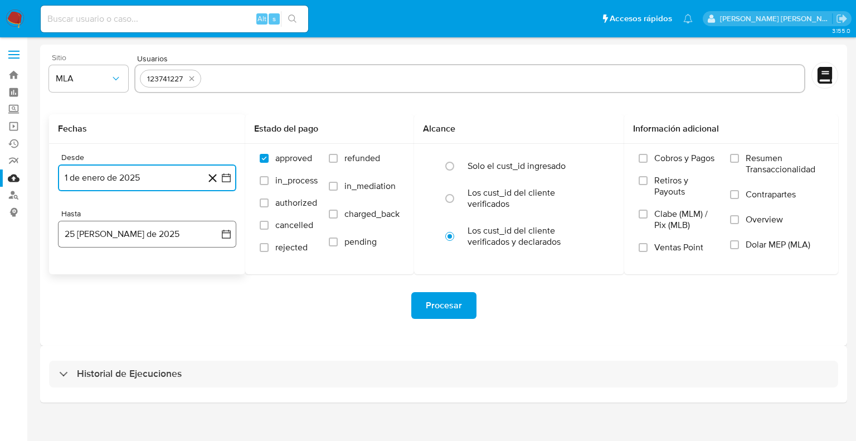
click at [227, 237] on icon "button" at bounding box center [226, 233] width 11 height 11
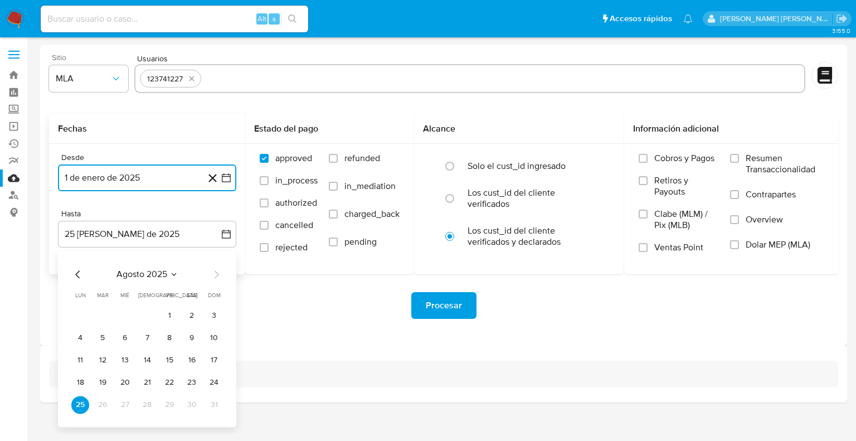
click at [74, 272] on icon "Mes anterior" at bounding box center [77, 273] width 13 height 13
click at [74, 427] on button "30" at bounding box center [80, 427] width 18 height 18
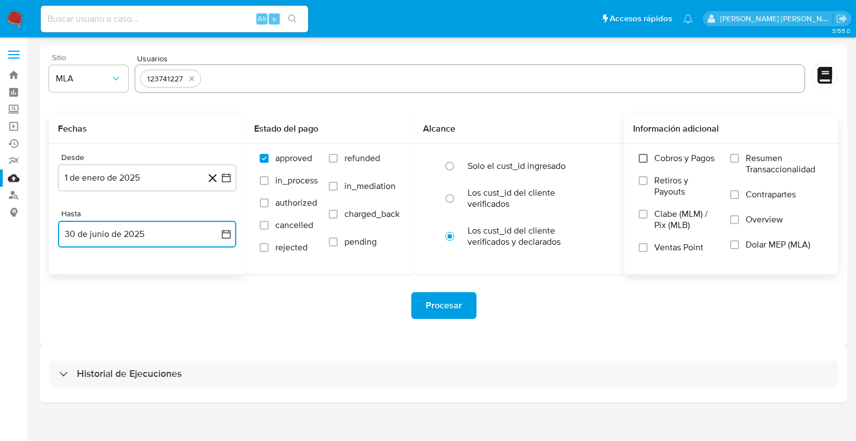
click at [644, 158] on input "Cobros y Pagos" at bounding box center [642, 158] width 9 height 9
click at [645, 184] on input "Retiros y Payouts" at bounding box center [642, 180] width 9 height 9
click at [643, 247] on input "Ventas Point" at bounding box center [642, 247] width 9 height 9
click at [736, 156] on input "Resumen Transaccionalidad" at bounding box center [734, 158] width 9 height 9
click at [738, 193] on input "Contrapartes" at bounding box center [734, 194] width 9 height 9
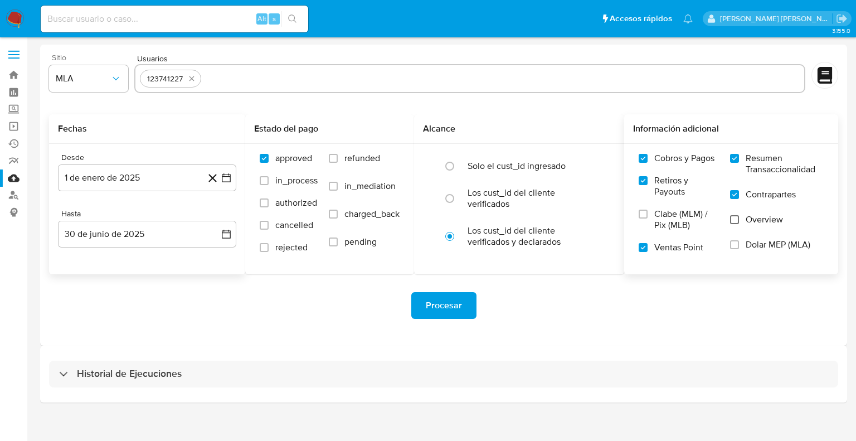
click at [738, 218] on input "Overview" at bounding box center [734, 219] width 9 height 9
click at [735, 246] on input "Dolar MEP (MLA)" at bounding box center [734, 244] width 9 height 9
click at [227, 80] on input "text" at bounding box center [503, 79] width 594 height 18
paste input "1754927407"
type input "1754927407"
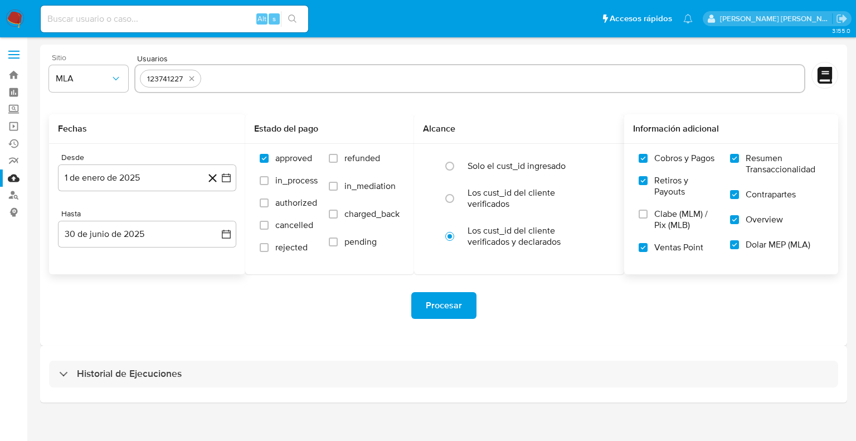
click at [241, 299] on div "Procesar" at bounding box center [443, 305] width 789 height 27
click at [457, 311] on span "Procesar" at bounding box center [444, 305] width 36 height 25
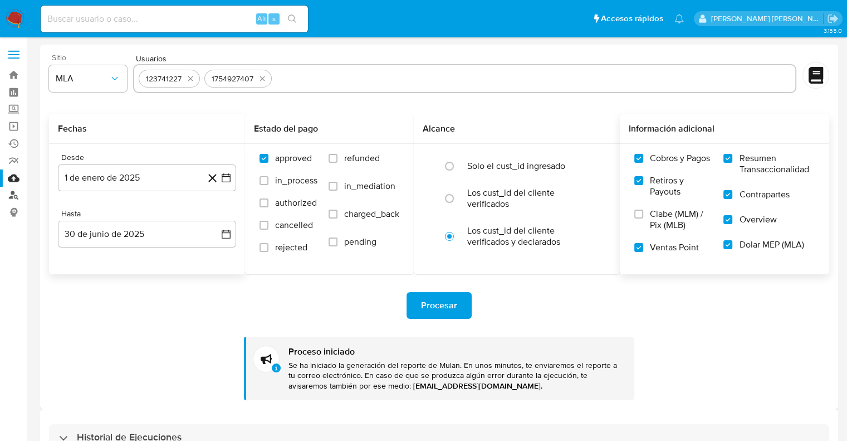
click at [16, 193] on link "Buscador de personas" at bounding box center [66, 195] width 133 height 17
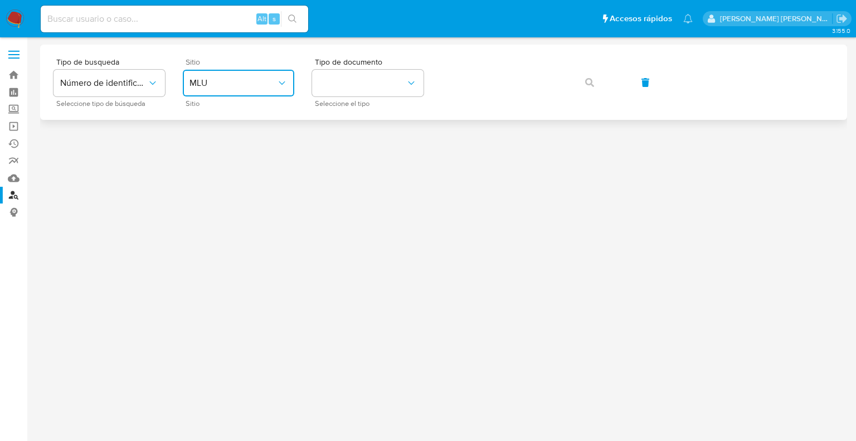
click at [250, 86] on span "MLU" at bounding box center [232, 82] width 87 height 11
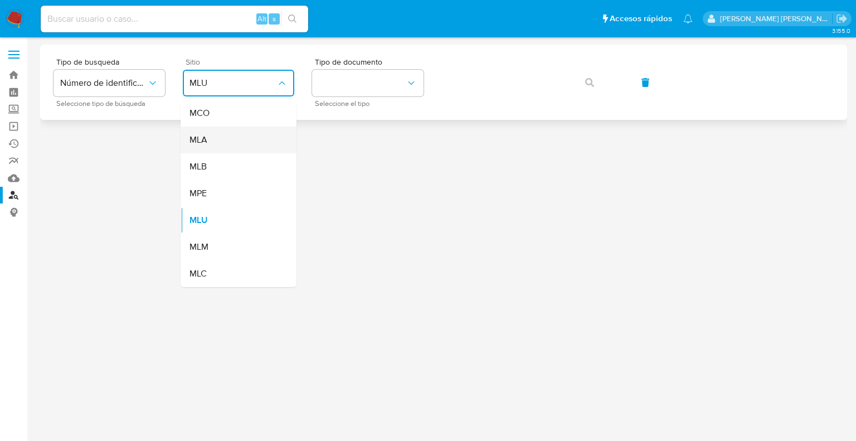
click at [230, 140] on div "MLA" at bounding box center [234, 139] width 91 height 27
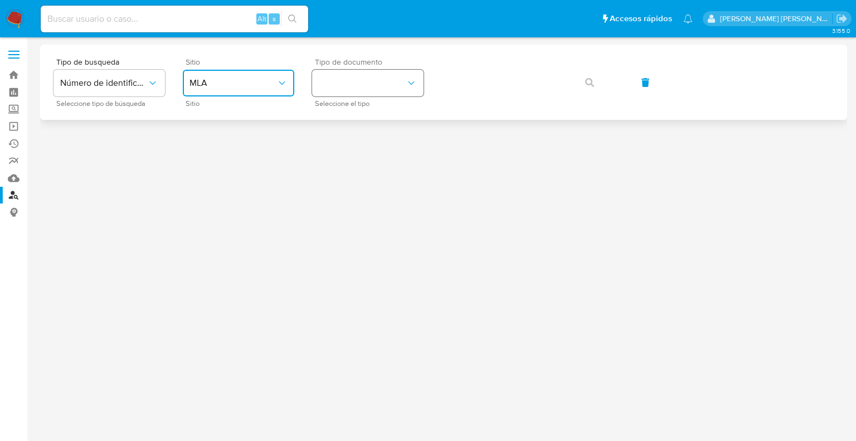
click at [410, 80] on icon "identificationType" at bounding box center [411, 82] width 11 height 11
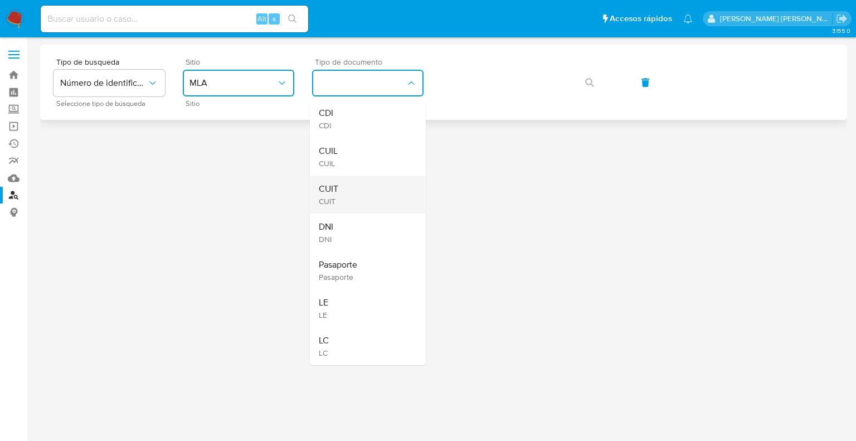
click at [343, 191] on div "CUIT CUIT" at bounding box center [364, 194] width 91 height 38
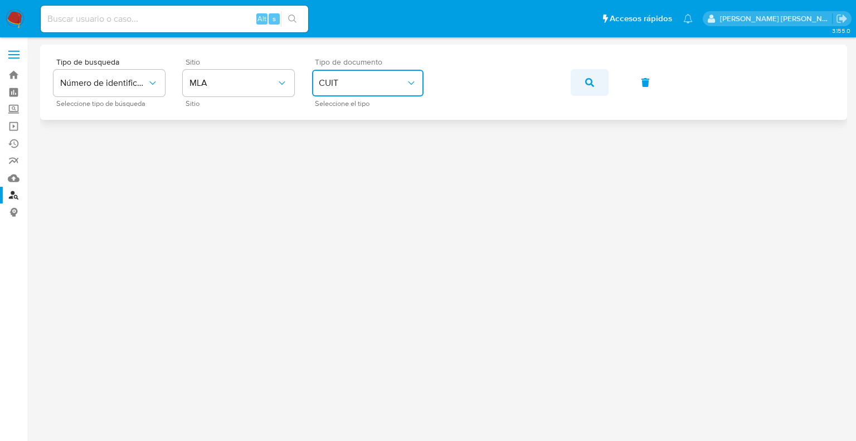
click at [587, 84] on icon "button" at bounding box center [589, 82] width 9 height 9
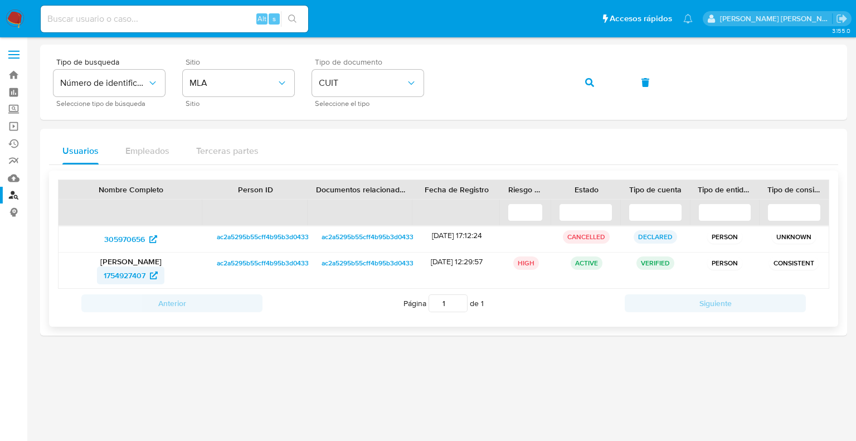
click at [129, 272] on span "1754927407" at bounding box center [125, 275] width 42 height 18
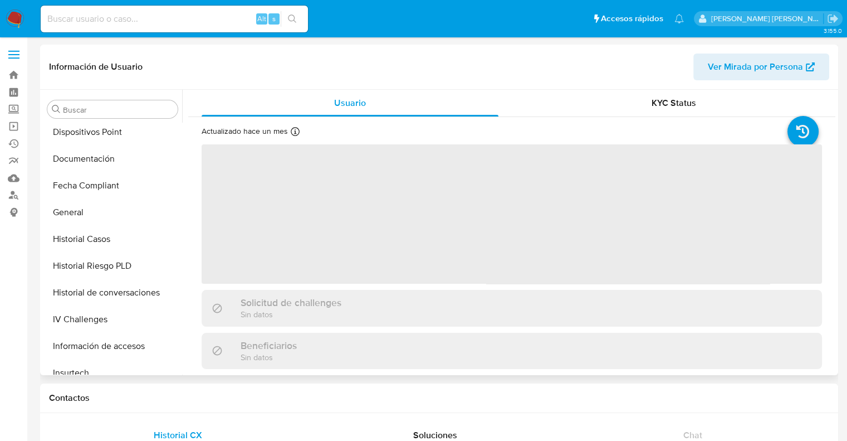
scroll to position [245, 0]
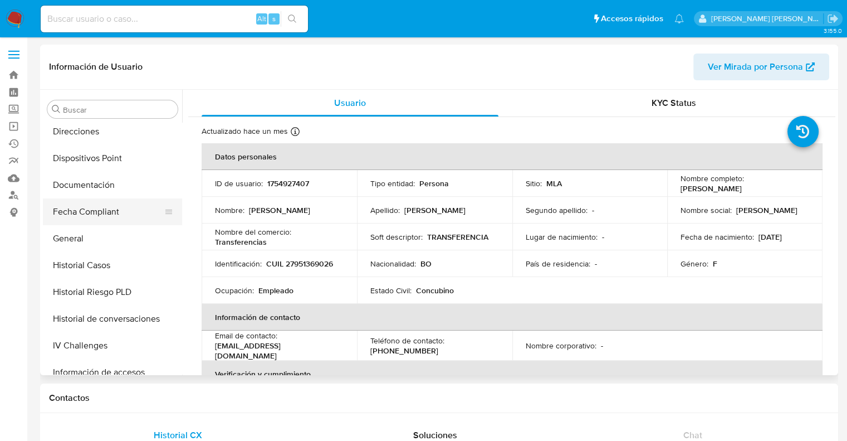
select select "10"
click at [94, 265] on button "Historial Casos" at bounding box center [108, 265] width 130 height 27
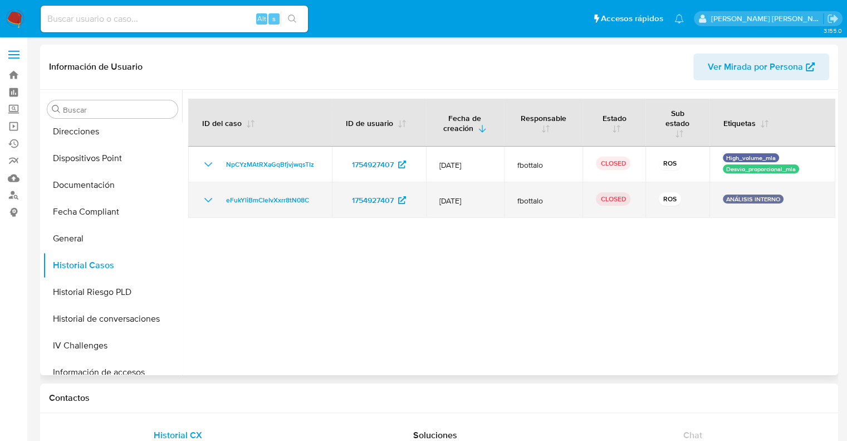
click at [203, 200] on icon "Mostrar/Ocultar" at bounding box center [208, 199] width 13 height 13
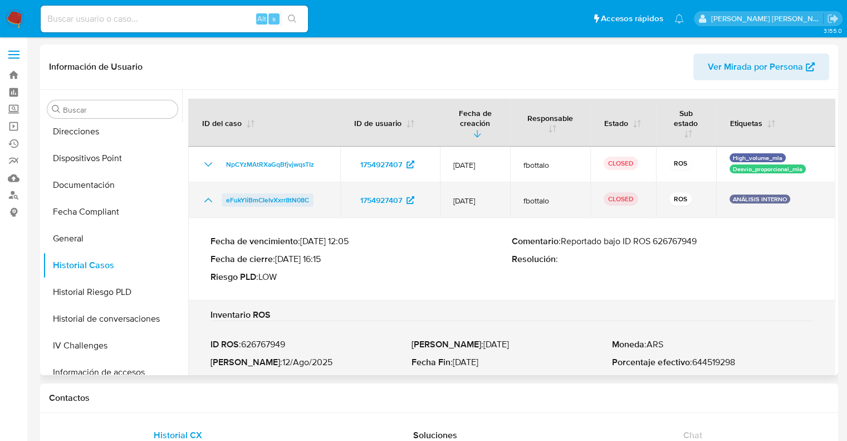
click at [272, 201] on span "eFukYliBmCIeIvXxrr8tN08C" at bounding box center [267, 199] width 83 height 13
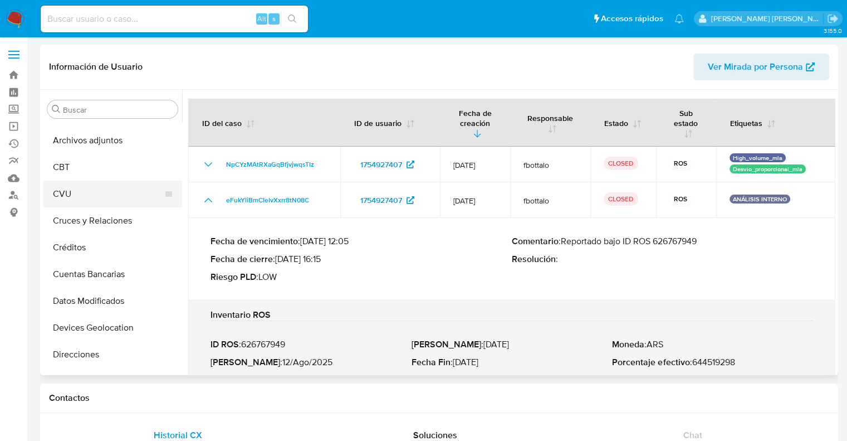
scroll to position [0, 0]
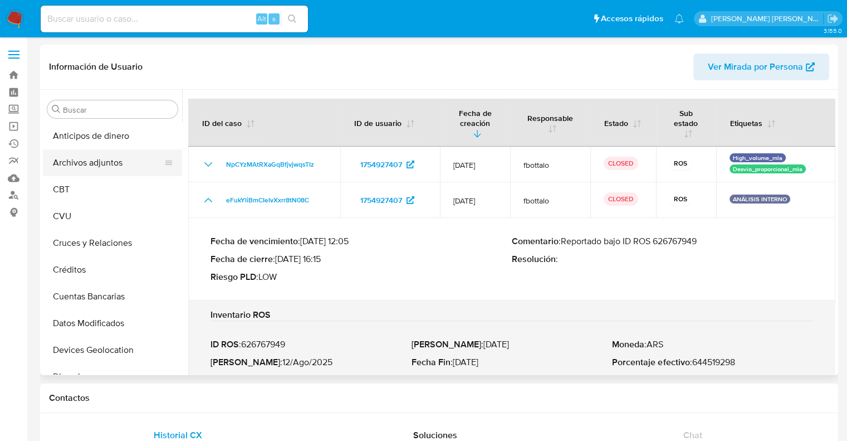
click at [104, 165] on button "Archivos adjuntos" at bounding box center [108, 162] width 130 height 27
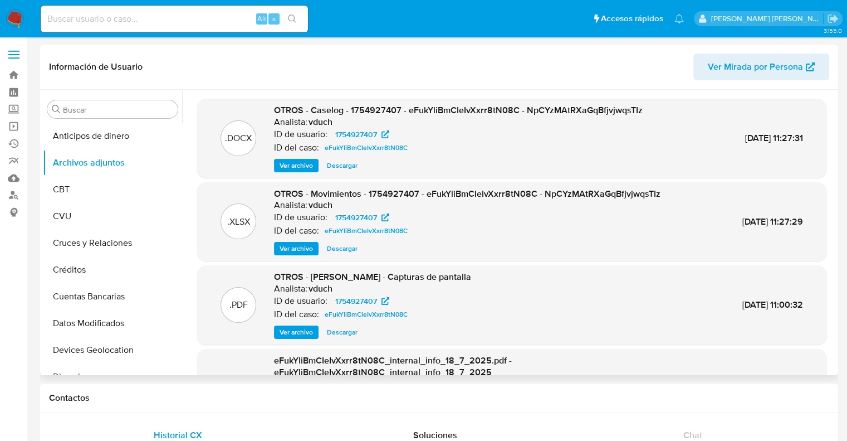
click at [300, 164] on span "Ver archivo" at bounding box center [296, 165] width 33 height 11
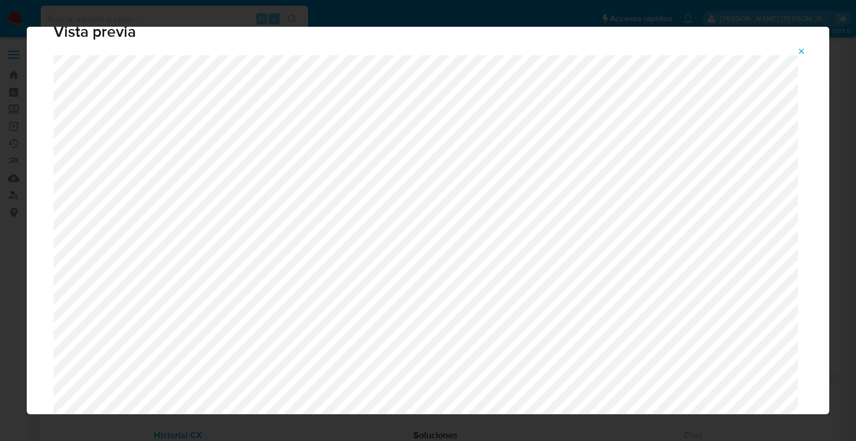
scroll to position [27, 0]
click at [803, 51] on icon "Attachment preview" at bounding box center [801, 51] width 9 height 9
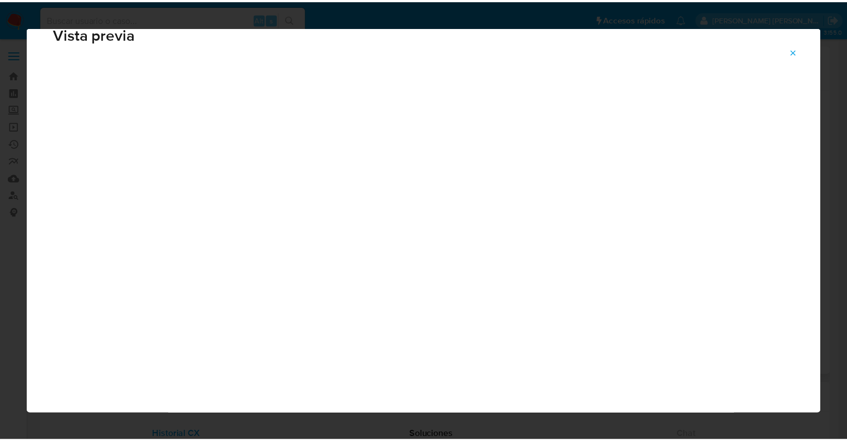
scroll to position [27, 0]
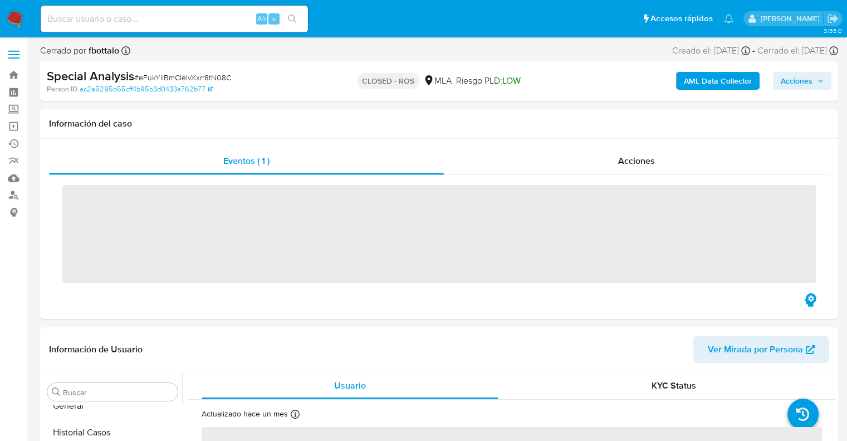
scroll to position [524, 0]
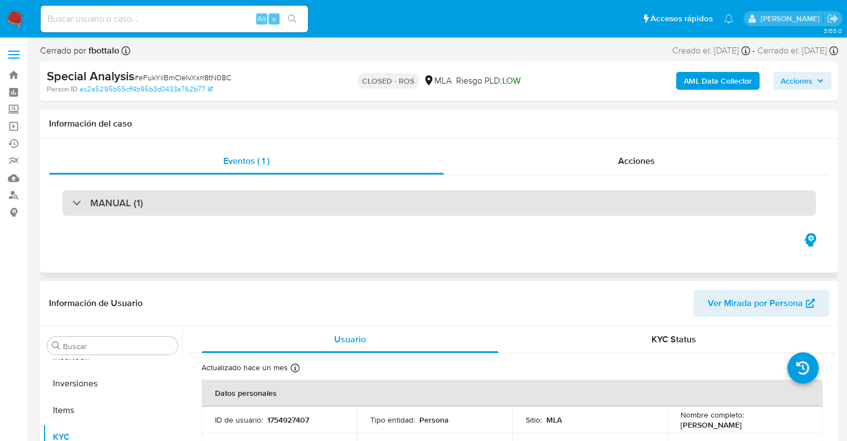
select select "10"
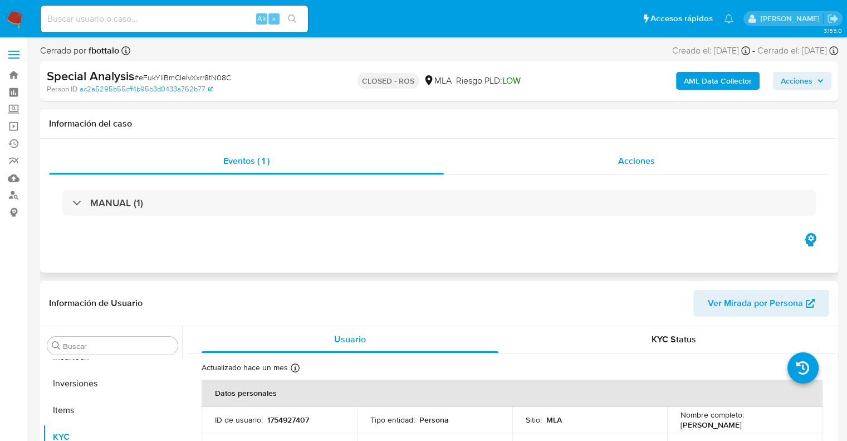
click at [635, 165] on span "Acciones" at bounding box center [636, 160] width 37 height 13
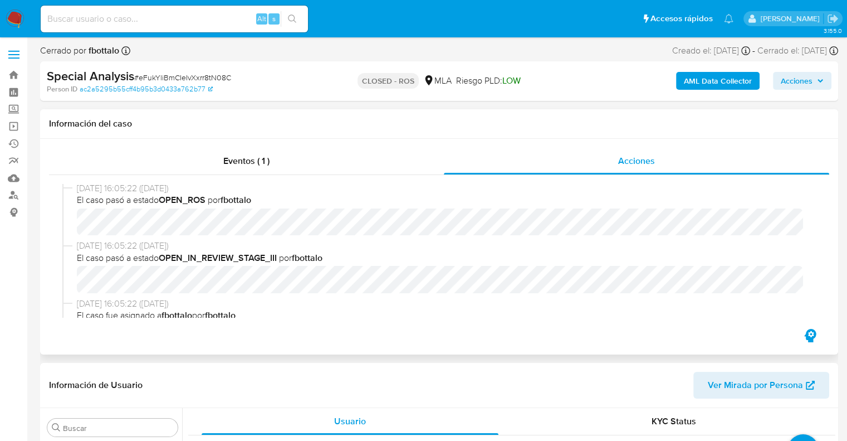
scroll to position [223, 0]
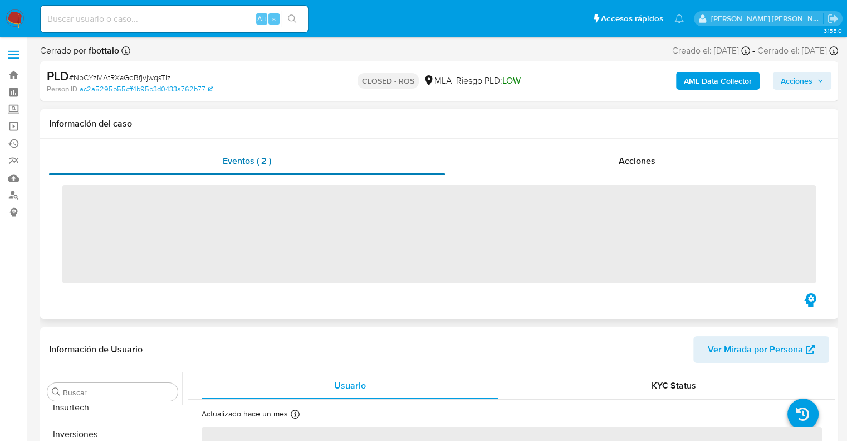
scroll to position [524, 0]
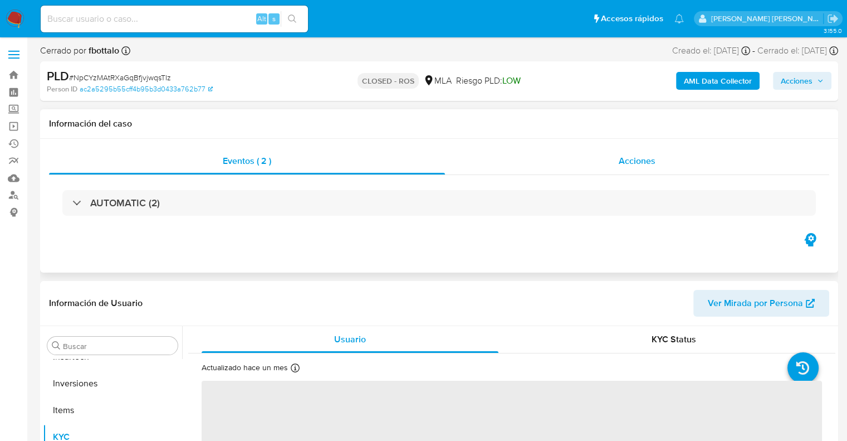
click at [635, 156] on span "Acciones" at bounding box center [637, 160] width 37 height 13
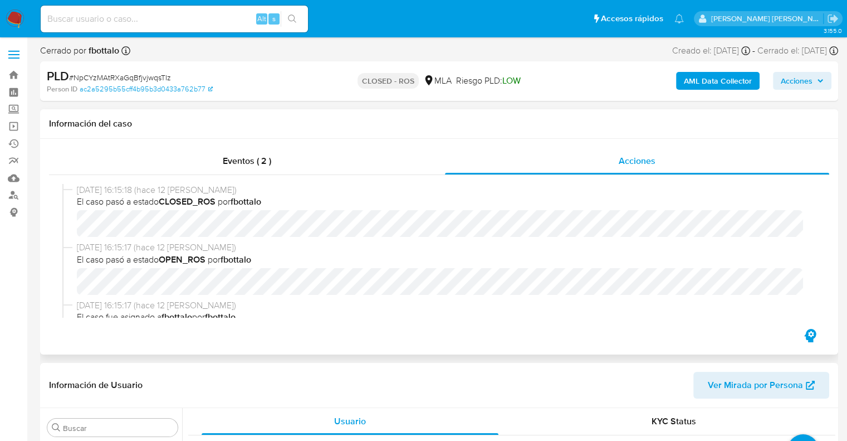
select select "10"
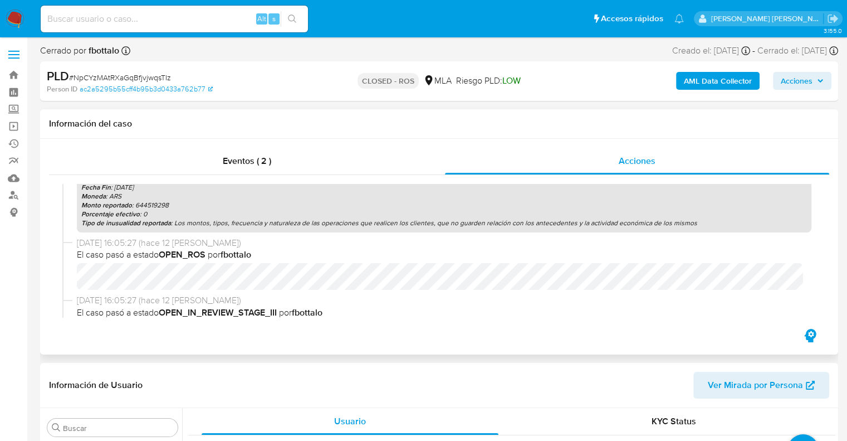
scroll to position [223, 0]
